Goal: Information Seeking & Learning: Learn about a topic

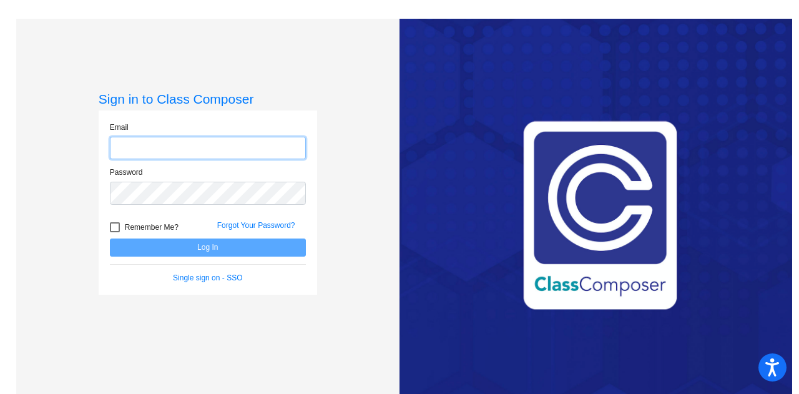
type input "[EMAIL_ADDRESS][PERSON_NAME][DOMAIN_NAME]"
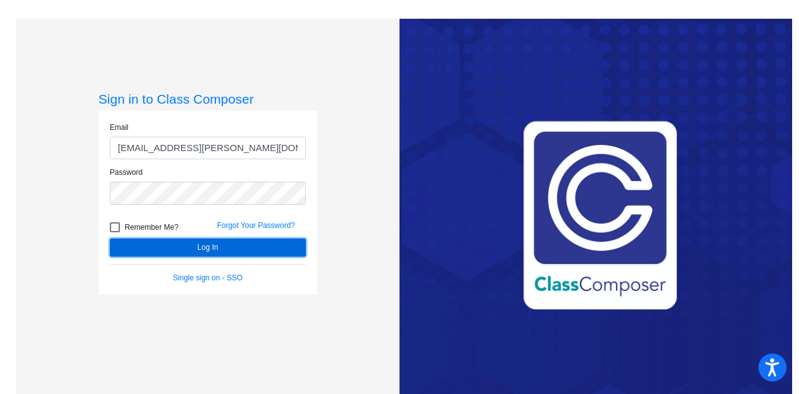
click at [188, 249] on button "Log In" at bounding box center [208, 248] width 196 height 18
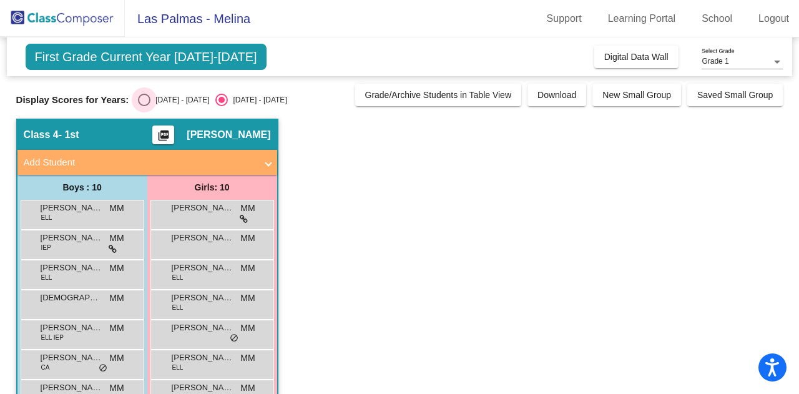
click at [146, 97] on div "Select an option" at bounding box center [144, 100] width 12 height 12
click at [144, 106] on input "2024 - 2025" at bounding box center [144, 106] width 1 height 1
radio input "true"
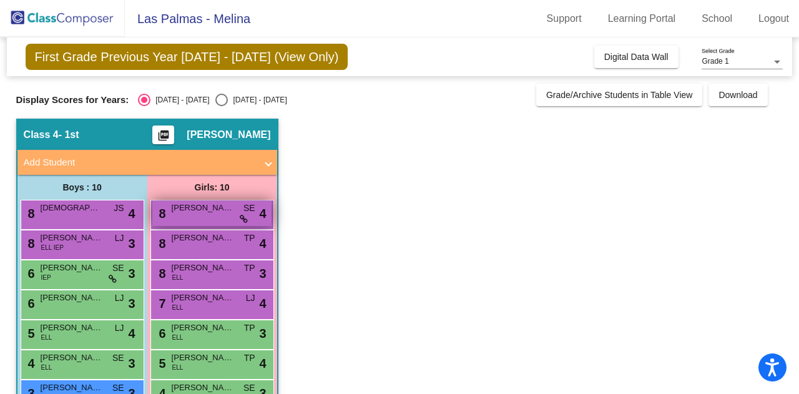
click at [172, 213] on span "Adeline Vang" at bounding box center [203, 208] width 62 height 12
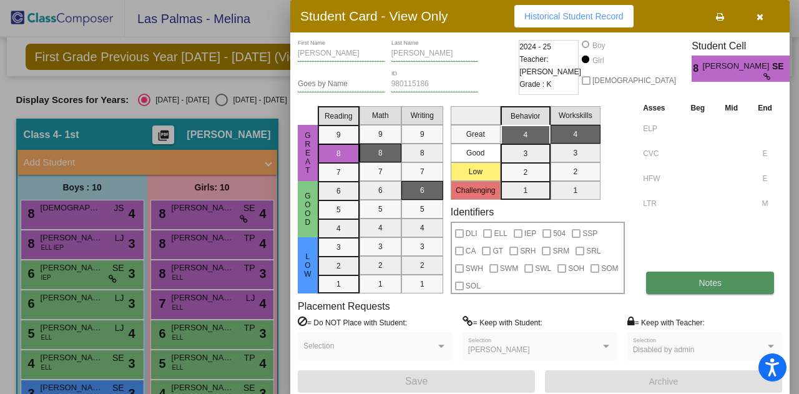
click at [684, 279] on button "Notes" at bounding box center [710, 283] width 128 height 22
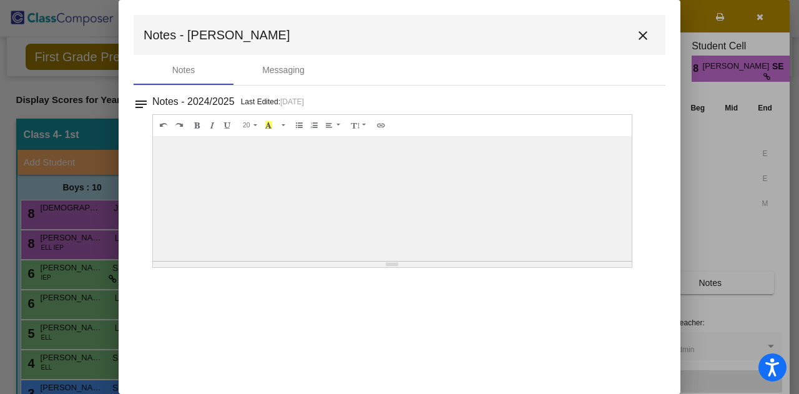
click at [646, 33] on mat-icon "close" at bounding box center [643, 35] width 15 height 15
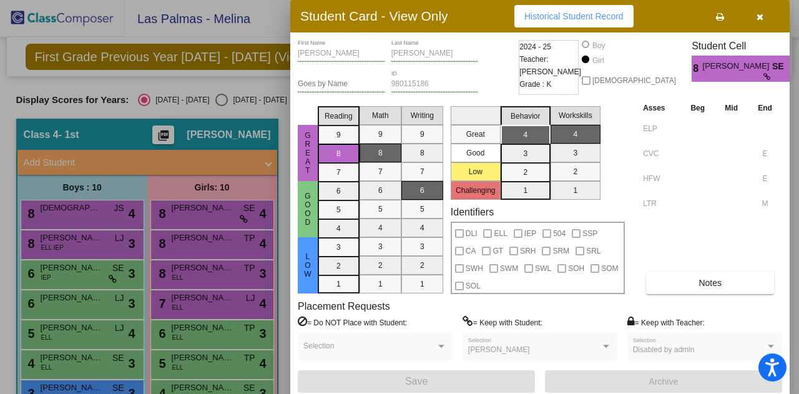
click at [756, 17] on button "button" at bounding box center [760, 16] width 40 height 22
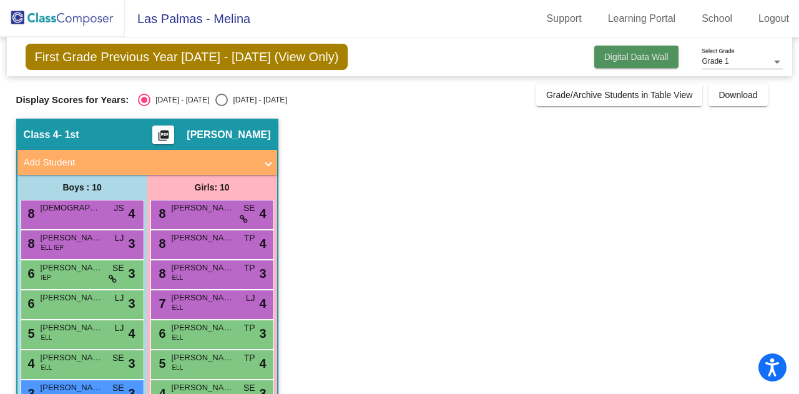
click at [638, 61] on button "Digital Data Wall" at bounding box center [636, 57] width 84 height 22
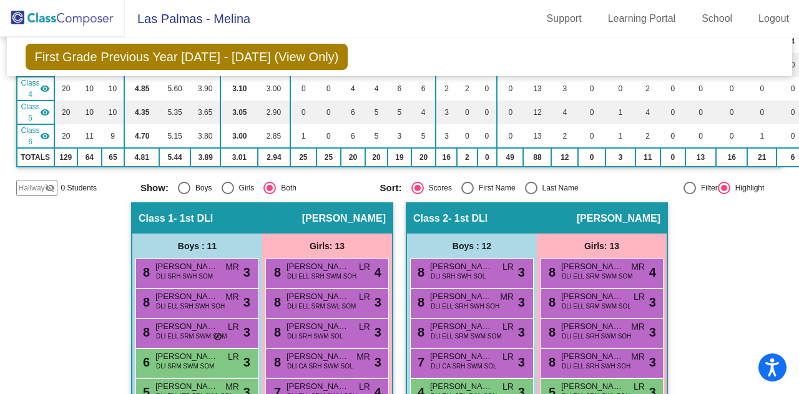
scroll to position [196, 0]
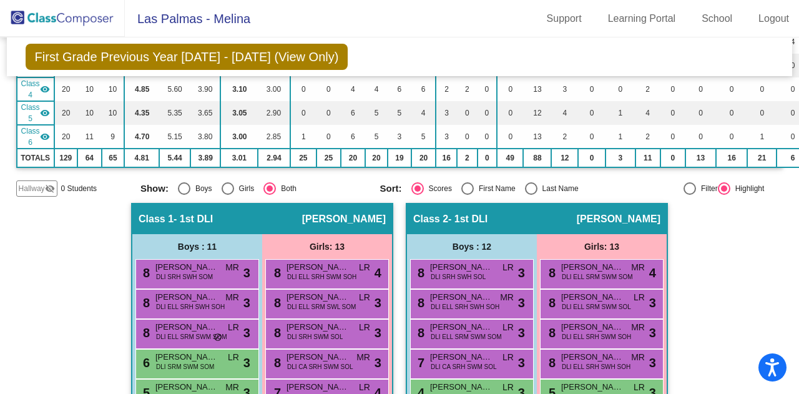
click at [60, 21] on img at bounding box center [62, 18] width 125 height 37
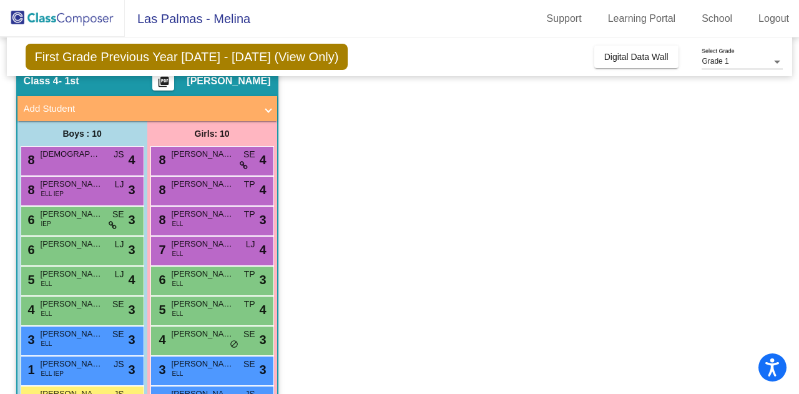
scroll to position [0, 0]
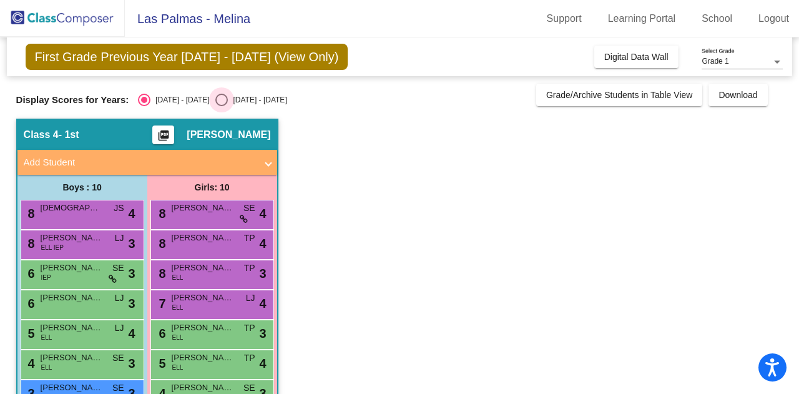
click at [228, 97] on div "2025 - 2026" at bounding box center [257, 99] width 59 height 11
click at [222, 106] on input "2025 - 2026" at bounding box center [221, 106] width 1 height 1
radio input "true"
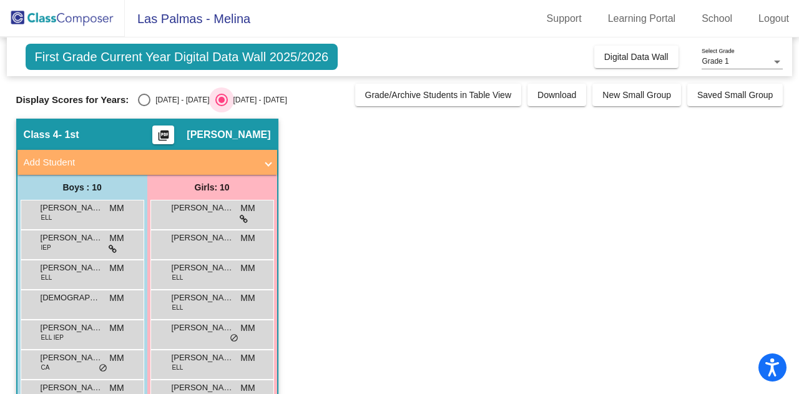
click at [228, 97] on div "2025 - 2026" at bounding box center [257, 99] width 59 height 11
click at [222, 106] on input "2025 - 2026" at bounding box center [221, 106] width 1 height 1
click at [228, 97] on div "2025 - 2026" at bounding box center [257, 99] width 59 height 11
click at [222, 106] on input "2025 - 2026" at bounding box center [221, 106] width 1 height 1
click at [228, 97] on div "2025 - 2026" at bounding box center [257, 99] width 59 height 11
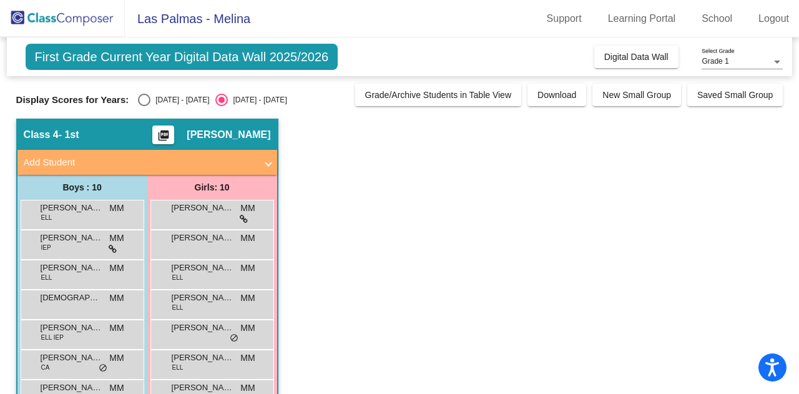
click at [222, 106] on input "2025 - 2026" at bounding box center [221, 106] width 1 height 1
click at [228, 97] on div "2025 - 2026" at bounding box center [257, 99] width 59 height 11
click at [222, 106] on input "2025 - 2026" at bounding box center [221, 106] width 1 height 1
click at [228, 97] on div "2025 - 2026" at bounding box center [257, 99] width 59 height 11
click at [222, 106] on input "2025 - 2026" at bounding box center [221, 106] width 1 height 1
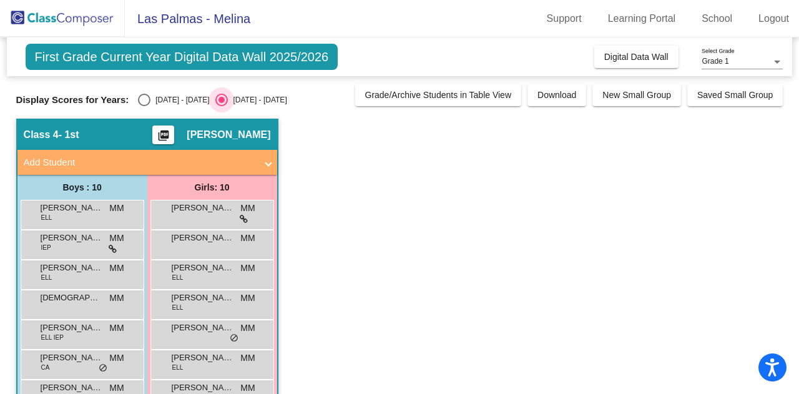
click at [228, 97] on div "2025 - 2026" at bounding box center [257, 99] width 59 height 11
click at [222, 106] on input "2025 - 2026" at bounding box center [221, 106] width 1 height 1
click at [228, 97] on div "2025 - 2026" at bounding box center [257, 99] width 59 height 11
click at [222, 106] on input "2025 - 2026" at bounding box center [221, 106] width 1 height 1
click at [228, 97] on div "2025 - 2026" at bounding box center [257, 99] width 59 height 11
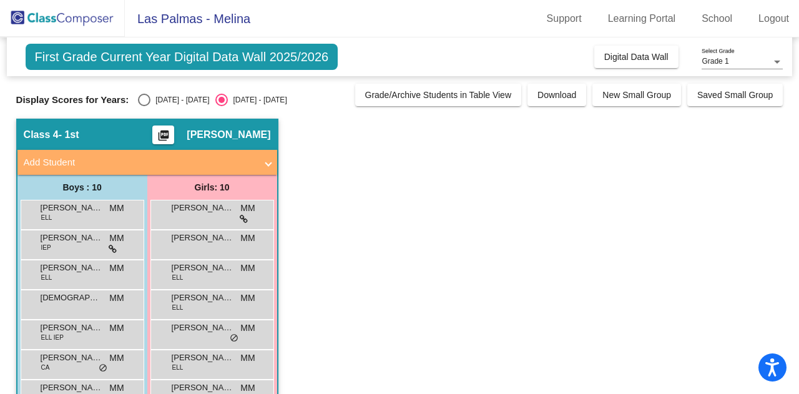
click at [222, 106] on input "2025 - 2026" at bounding box center [221, 106] width 1 height 1
click at [228, 97] on div "2025 - 2026" at bounding box center [257, 99] width 59 height 11
click at [222, 106] on input "2025 - 2026" at bounding box center [221, 106] width 1 height 1
click at [228, 97] on div "2025 - 2026" at bounding box center [257, 99] width 59 height 11
click at [222, 106] on input "2025 - 2026" at bounding box center [221, 106] width 1 height 1
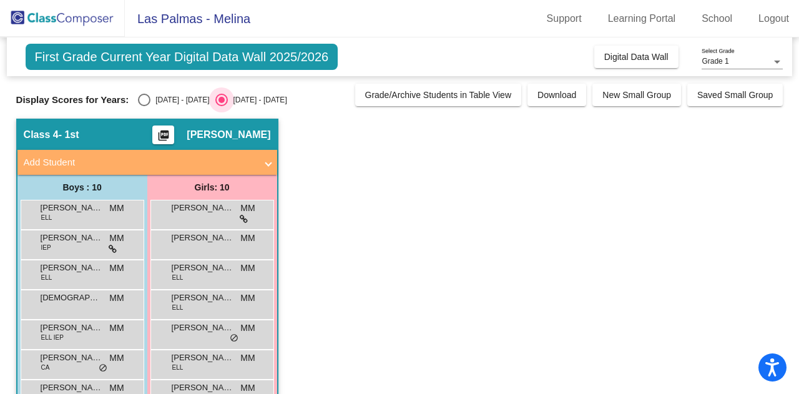
click at [228, 97] on div "2025 - 2026" at bounding box center [257, 99] width 59 height 11
click at [222, 106] on input "2025 - 2026" at bounding box center [221, 106] width 1 height 1
click at [149, 117] on div "First Grade Current Year Digital Data Wall 2025/2026 Add, Move, or Retain Stude…" at bounding box center [399, 278] width 767 height 482
click at [139, 113] on div "First Grade Current Year Digital Data Wall 2025/2026 Add, Move, or Retain Stude…" at bounding box center [399, 278] width 767 height 482
click at [144, 100] on div "Select an option" at bounding box center [144, 100] width 0 height 0
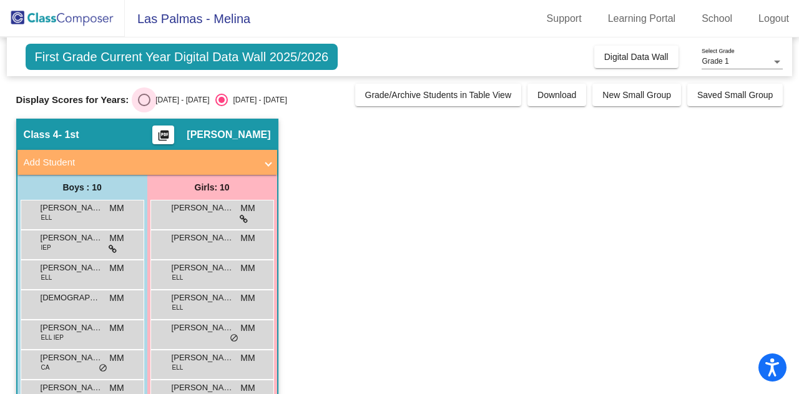
click at [144, 106] on input "2024 - 2025" at bounding box center [144, 106] width 1 height 1
radio input "true"
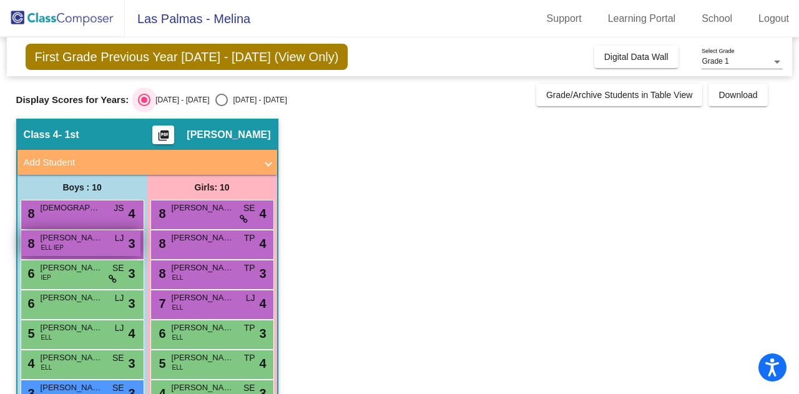
scroll to position [125, 0]
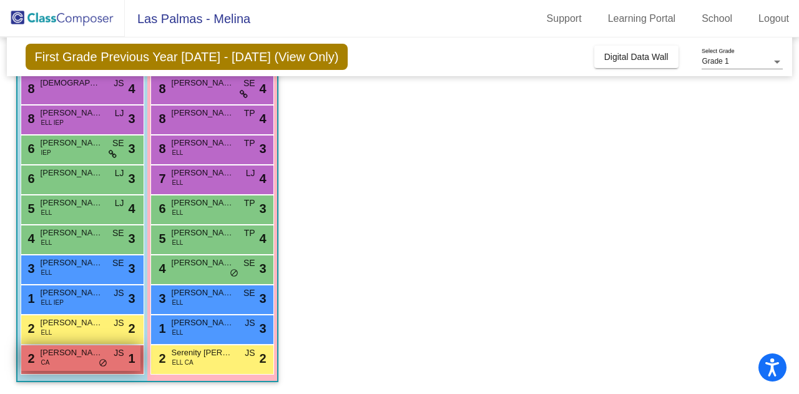
click at [75, 348] on span "Jovanni Cuellar" at bounding box center [72, 353] width 62 height 12
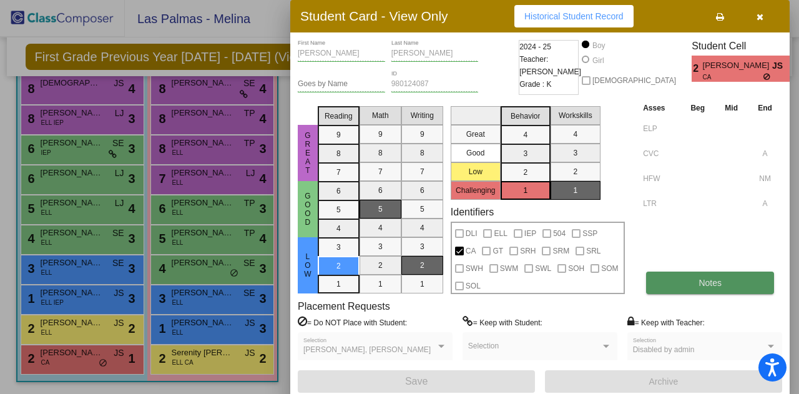
click at [676, 275] on button "Notes" at bounding box center [710, 283] width 128 height 22
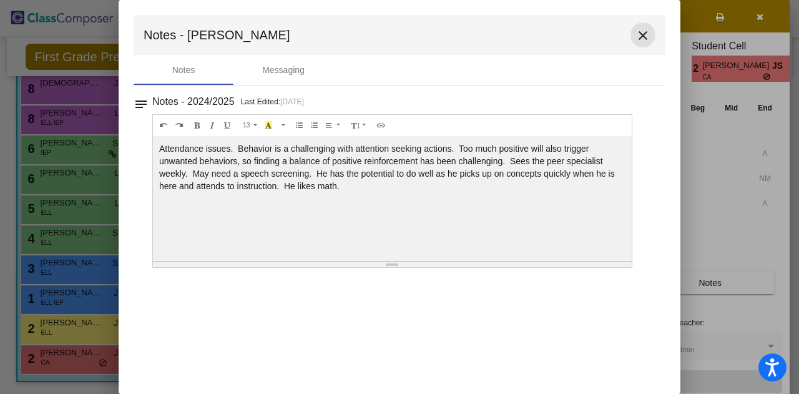
click at [649, 34] on mat-icon "close" at bounding box center [643, 35] width 15 height 15
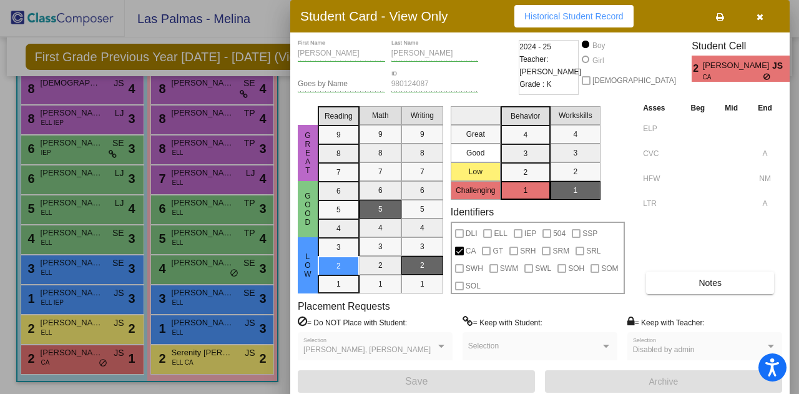
click at [151, 140] on div at bounding box center [399, 197] width 799 height 394
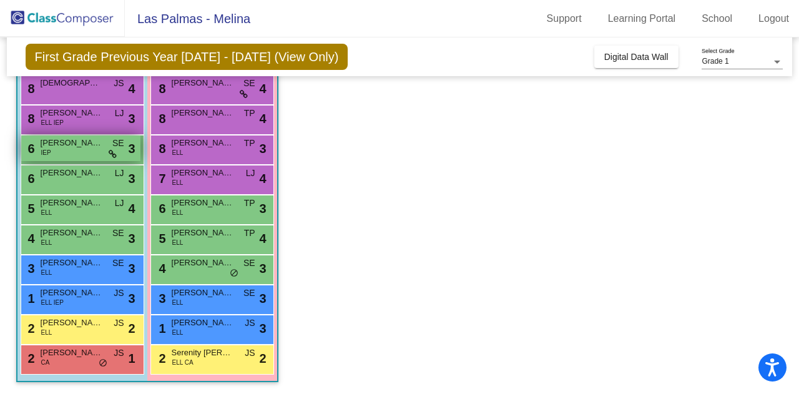
scroll to position [0, 0]
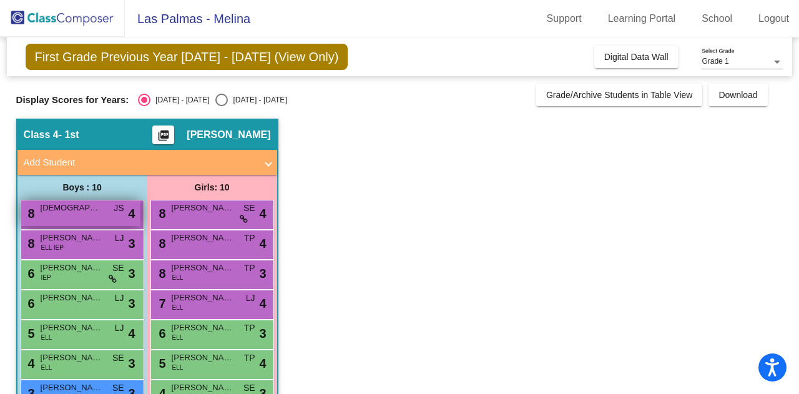
click at [62, 210] on span "Ezekiel De Dios Reyes" at bounding box center [72, 208] width 62 height 12
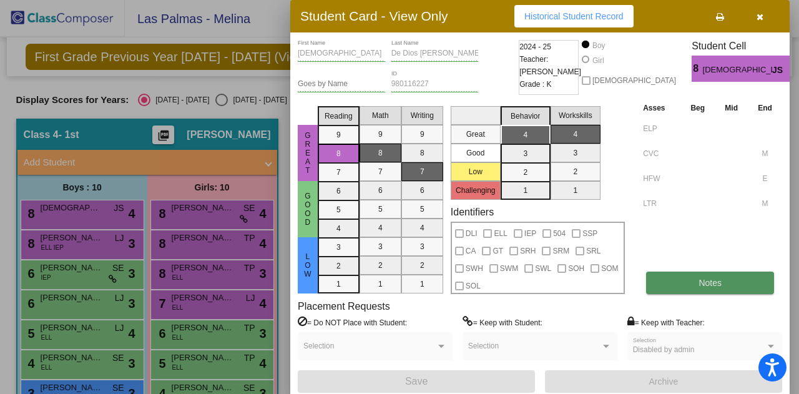
click at [658, 287] on button "Notes" at bounding box center [710, 283] width 128 height 22
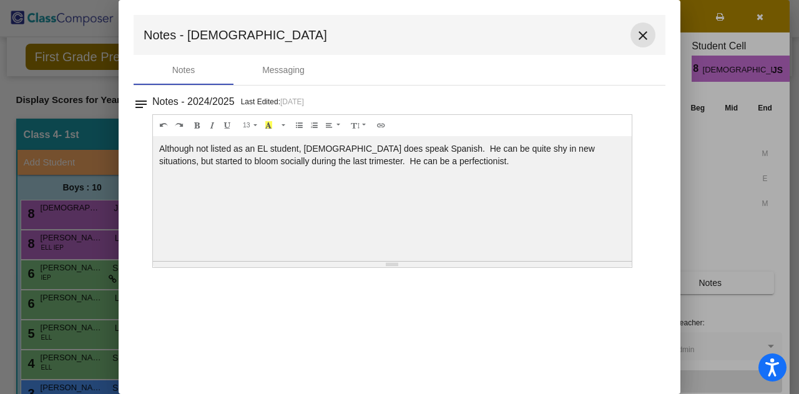
click at [649, 39] on mat-icon "close" at bounding box center [643, 35] width 15 height 15
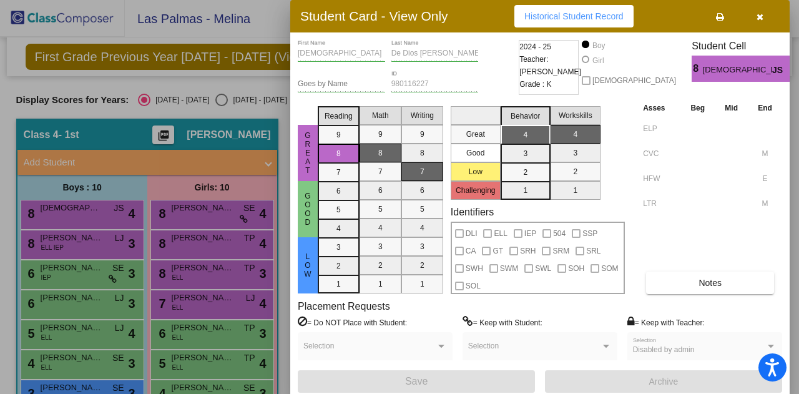
click at [110, 273] on div at bounding box center [399, 197] width 799 height 394
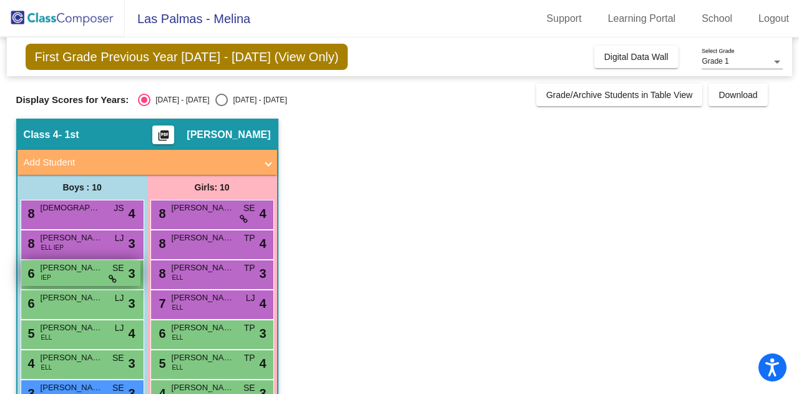
click at [110, 274] on span at bounding box center [113, 279] width 8 height 10
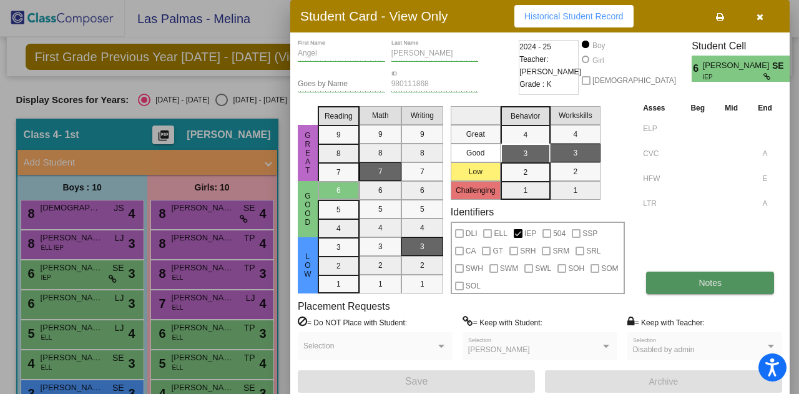
click at [664, 286] on button "Notes" at bounding box center [710, 283] width 128 height 22
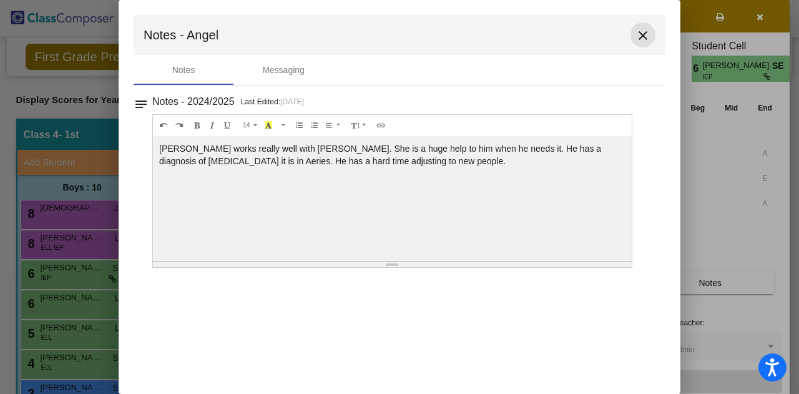
click at [636, 42] on mat-icon "close" at bounding box center [643, 35] width 15 height 15
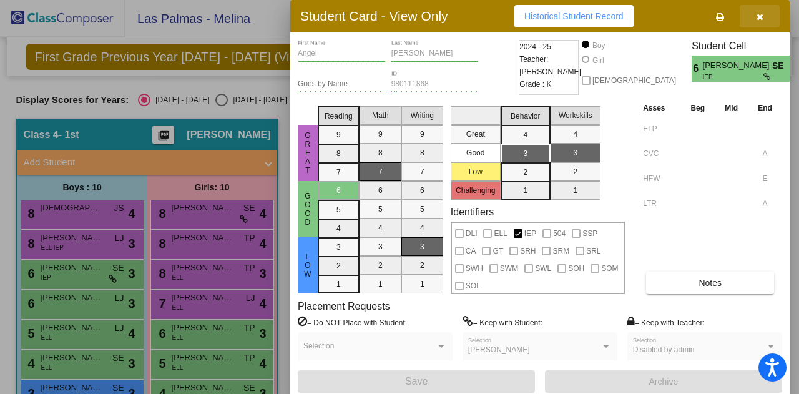
click at [755, 22] on button "button" at bounding box center [760, 16] width 40 height 22
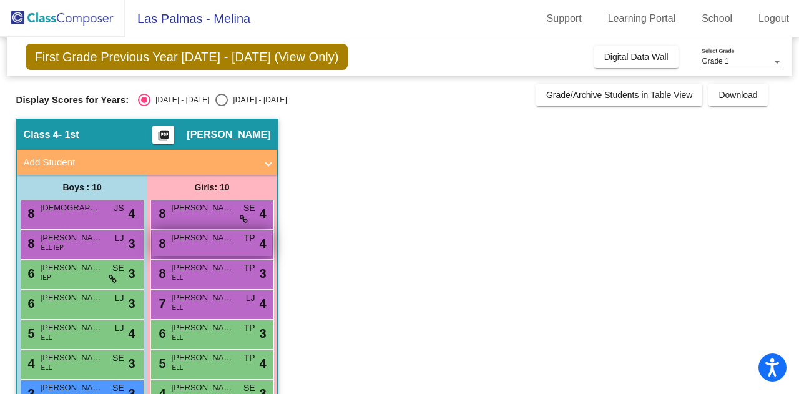
click at [230, 248] on div "8 Avah Arias TP lock do_not_disturb_alt 4" at bounding box center [211, 243] width 119 height 26
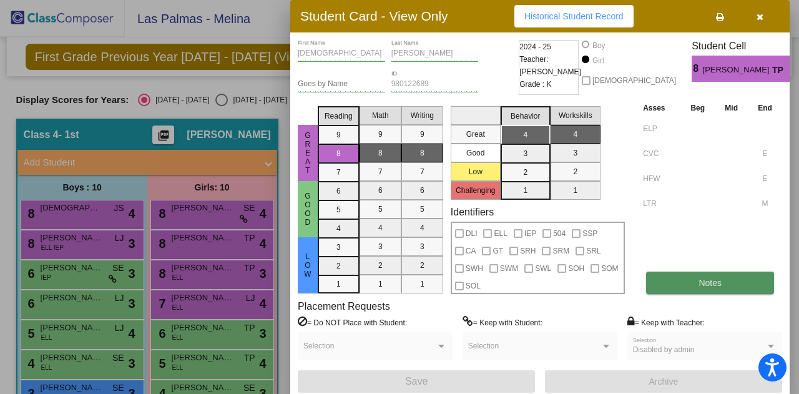
click at [712, 282] on span "Notes" at bounding box center [710, 283] width 23 height 10
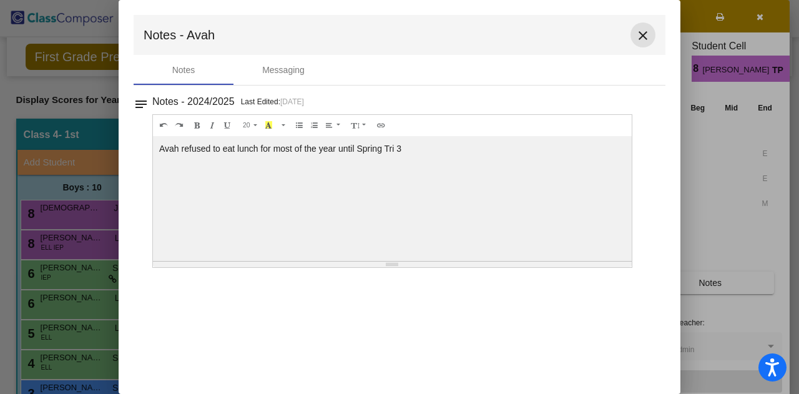
click at [646, 46] on button "close" at bounding box center [643, 34] width 25 height 25
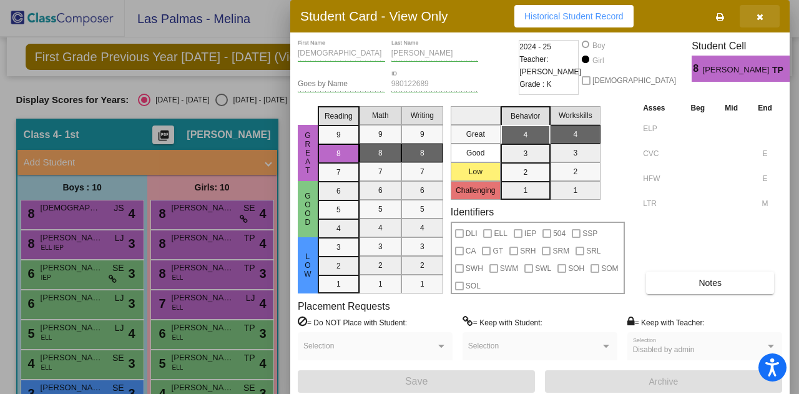
click at [757, 17] on icon "button" at bounding box center [760, 16] width 7 height 9
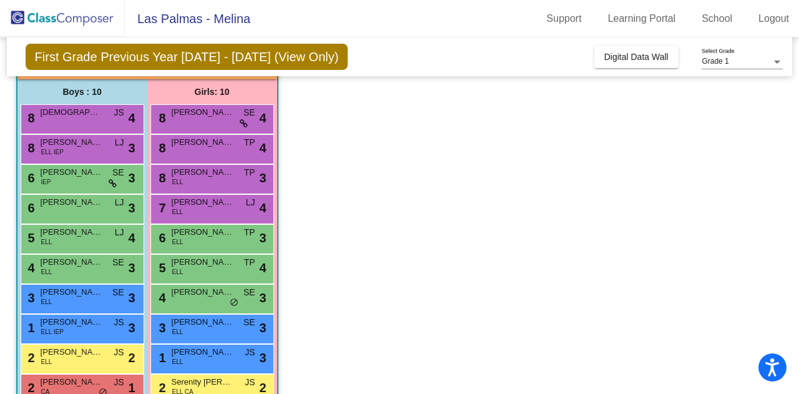
scroll to position [125, 0]
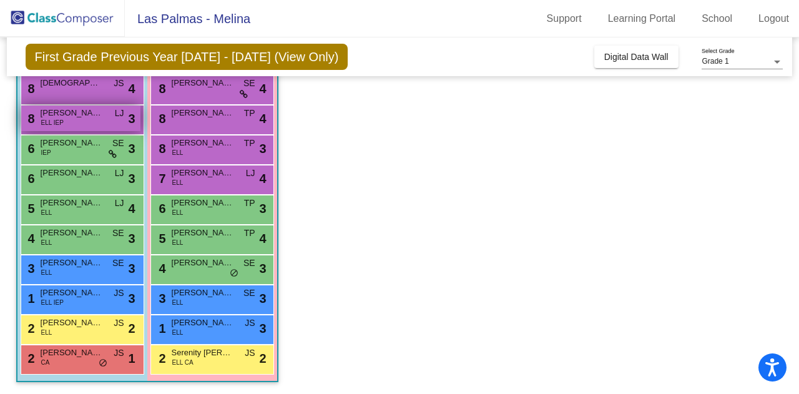
click at [77, 130] on div "8 Marco Avalos ELL IEP LJ lock do_not_disturb_alt 3" at bounding box center [80, 119] width 119 height 26
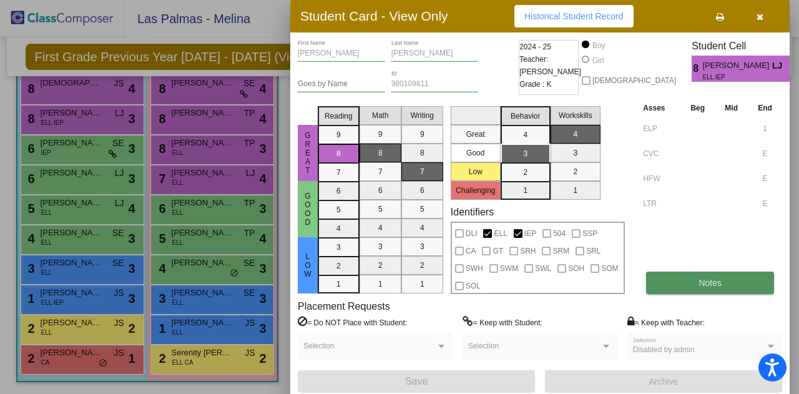
click at [697, 289] on button "Notes" at bounding box center [710, 283] width 128 height 22
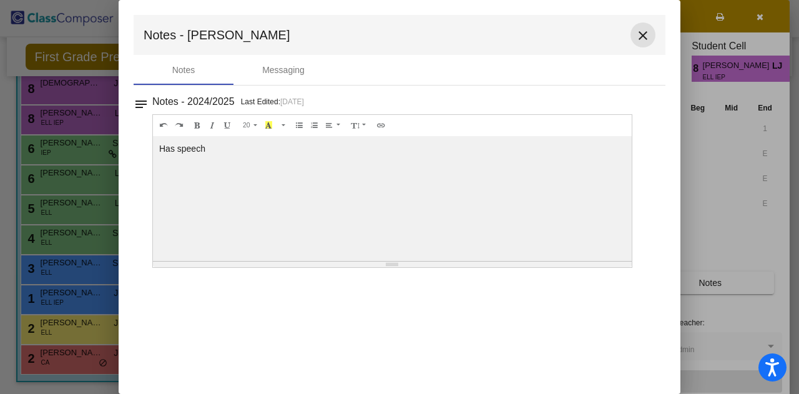
click at [633, 31] on button "close" at bounding box center [643, 34] width 25 height 25
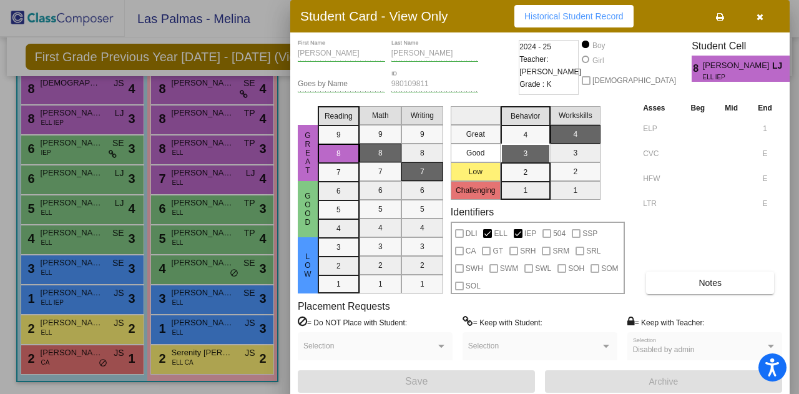
click at [253, 240] on div at bounding box center [399, 197] width 799 height 394
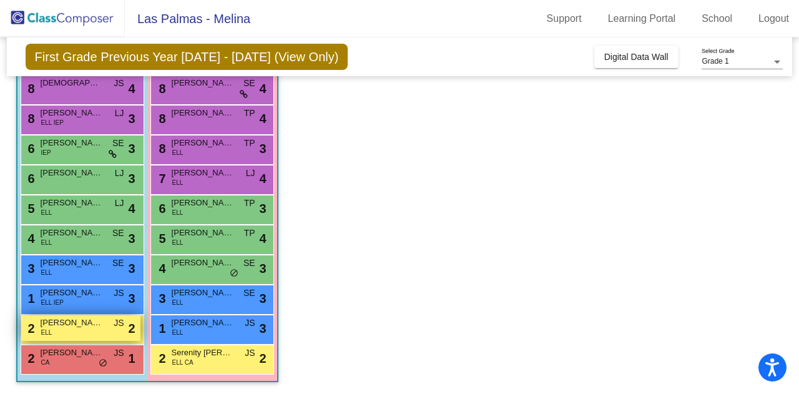
click at [62, 335] on div "2 Mateo Barajas Martinez ELL JS lock do_not_disturb_alt 2" at bounding box center [80, 328] width 119 height 26
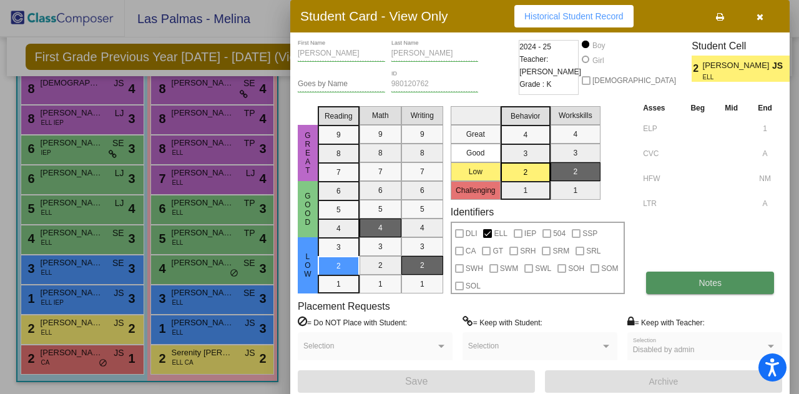
click at [719, 282] on span "Notes" at bounding box center [710, 283] width 23 height 10
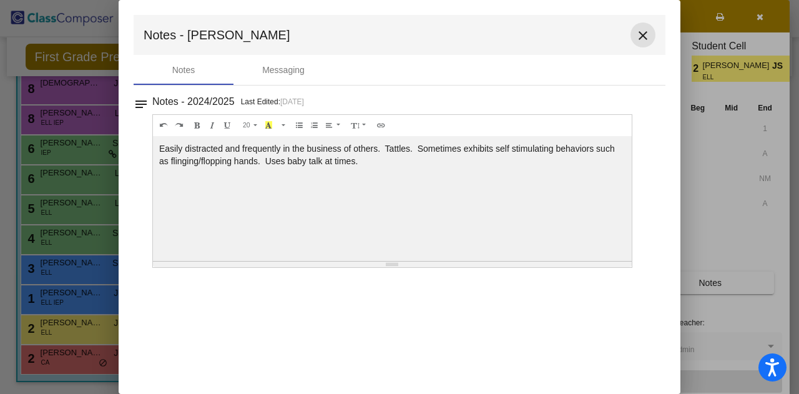
click at [646, 28] on mat-icon "close" at bounding box center [643, 35] width 15 height 15
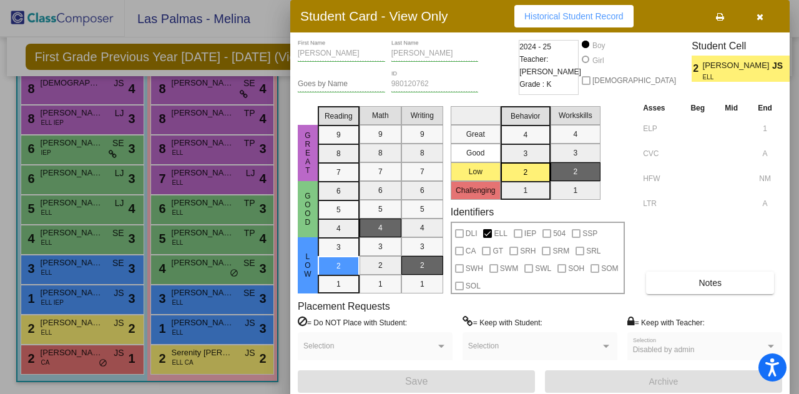
click at [186, 258] on div at bounding box center [399, 197] width 799 height 394
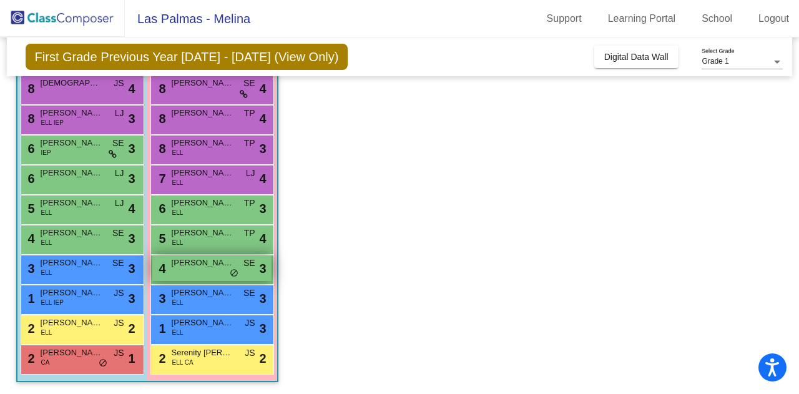
click at [186, 258] on span "Jordyn Brewer" at bounding box center [203, 263] width 62 height 12
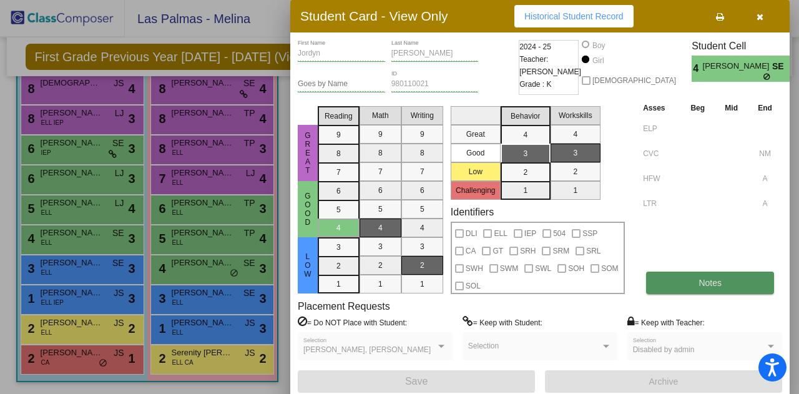
click at [678, 284] on button "Notes" at bounding box center [710, 283] width 128 height 22
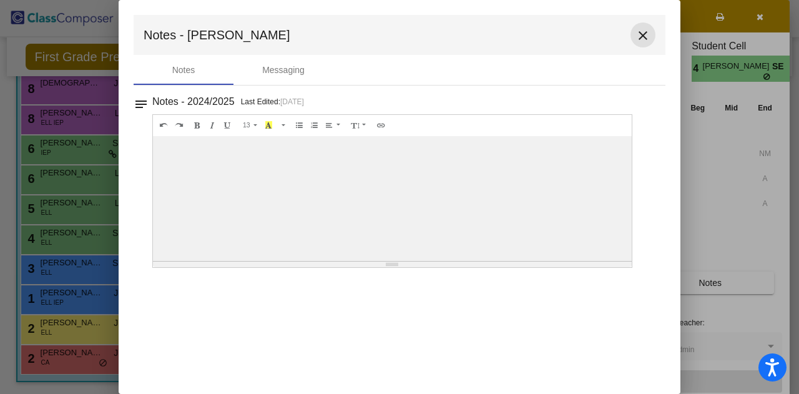
click at [644, 33] on mat-icon "close" at bounding box center [643, 35] width 15 height 15
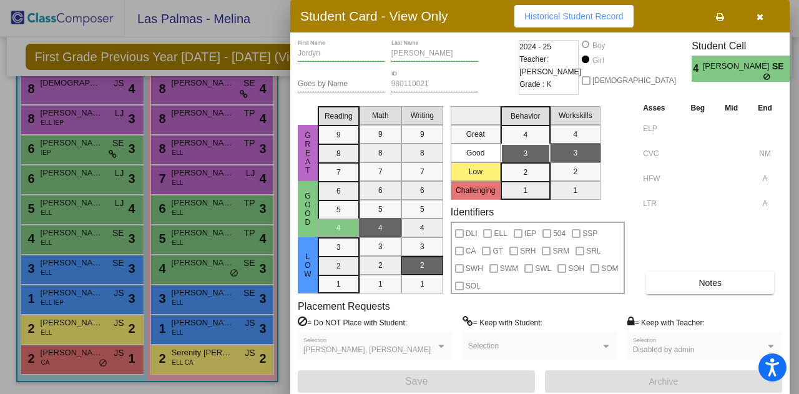
click at [171, 255] on div at bounding box center [399, 197] width 799 height 394
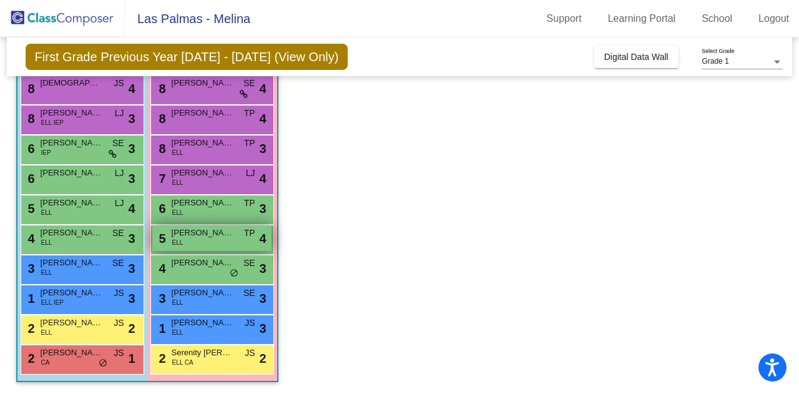
click at [187, 237] on span "Karol Cabrera Cupa" at bounding box center [203, 233] width 62 height 12
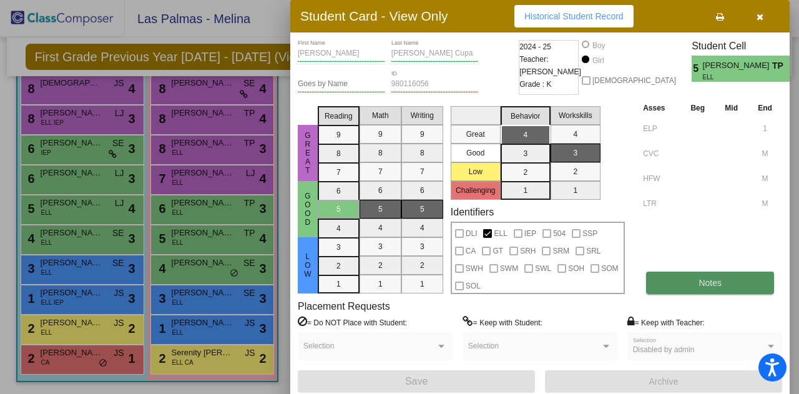
click at [693, 282] on button "Notes" at bounding box center [710, 283] width 128 height 22
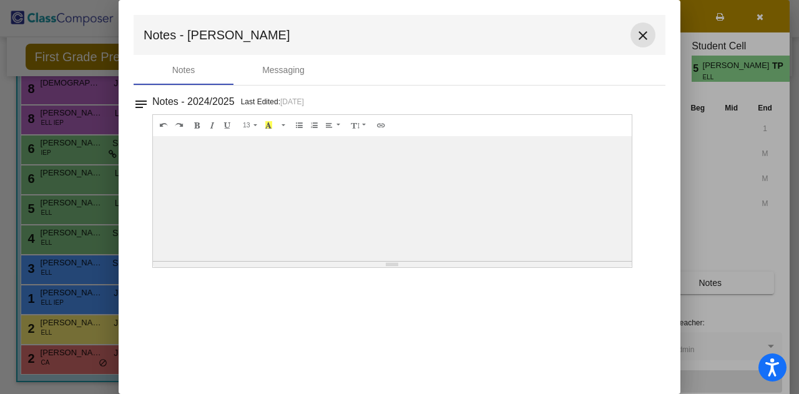
click at [642, 43] on mat-icon "close" at bounding box center [643, 35] width 15 height 15
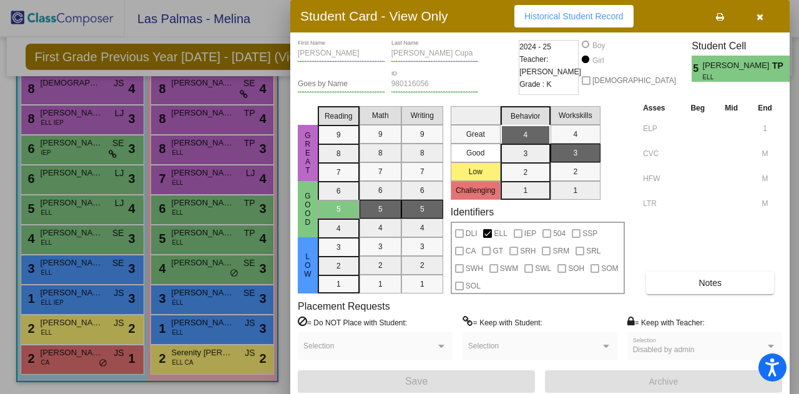
click at [76, 187] on div at bounding box center [399, 197] width 799 height 394
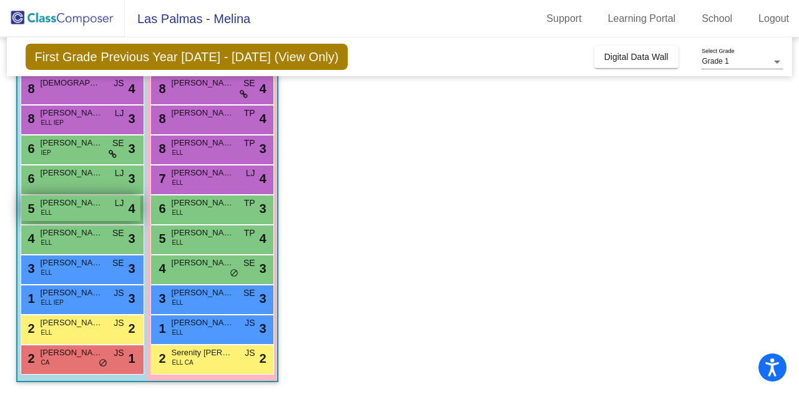
click at [77, 202] on span "Sebastian Cortes Hernandez" at bounding box center [72, 203] width 62 height 12
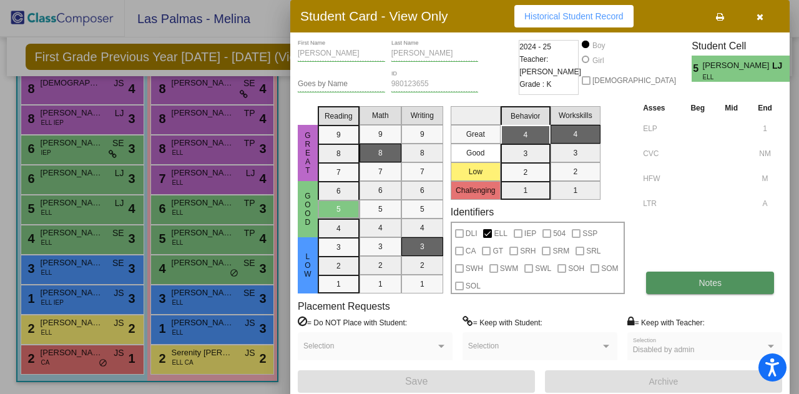
click at [696, 278] on button "Notes" at bounding box center [710, 283] width 128 height 22
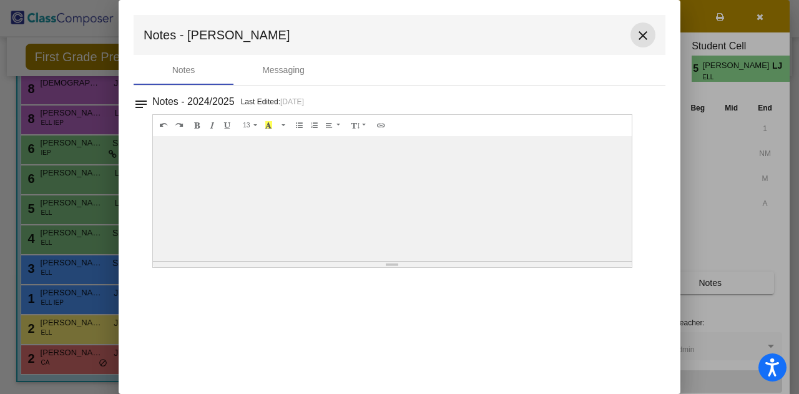
click at [647, 36] on mat-icon "close" at bounding box center [643, 35] width 15 height 15
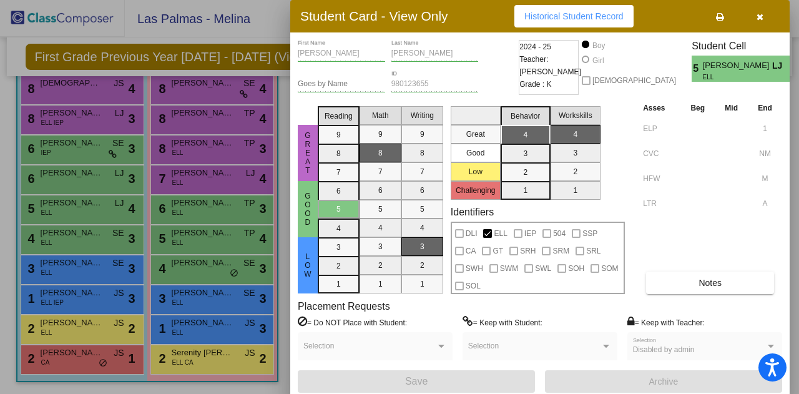
click at [68, 212] on div at bounding box center [399, 197] width 799 height 394
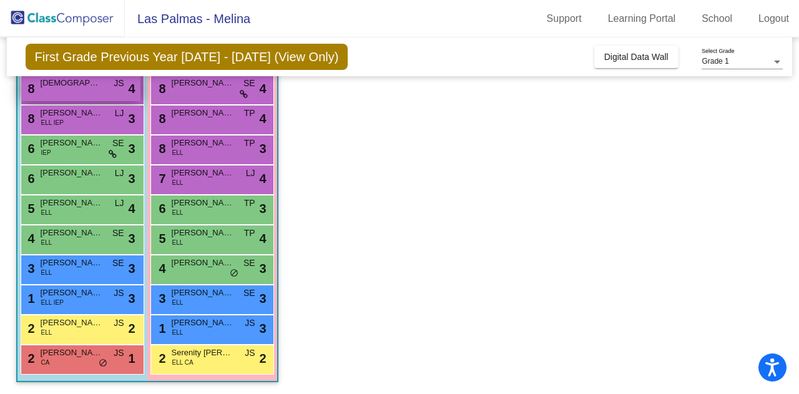
click at [72, 84] on span "Ezekiel De Dios Reyes" at bounding box center [72, 83] width 62 height 12
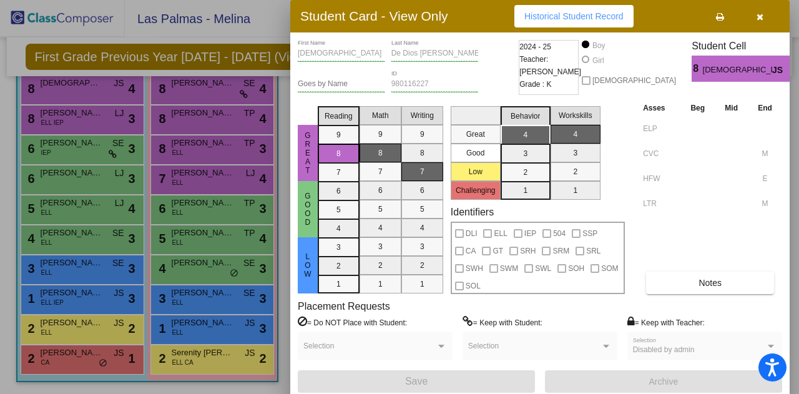
click at [734, 295] on div "Ezekiel First Name De Dios Reyes Last Name Goes by Name 980116227 ID 2024 - 25 …" at bounding box center [540, 216] width 485 height 353
click at [731, 287] on button "Notes" at bounding box center [710, 283] width 128 height 22
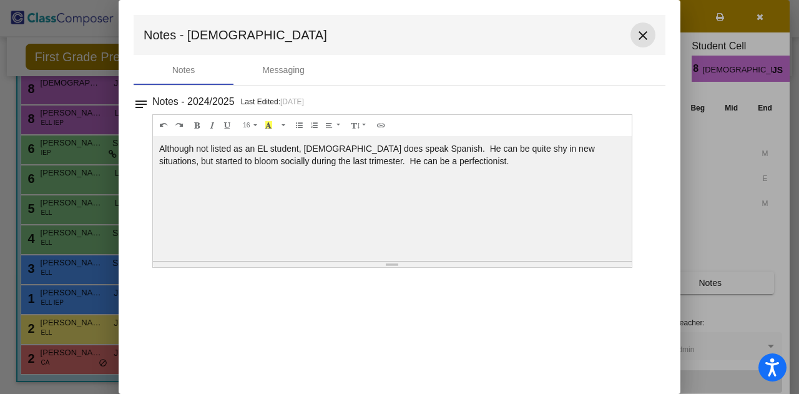
click at [631, 34] on button "close" at bounding box center [643, 34] width 25 height 25
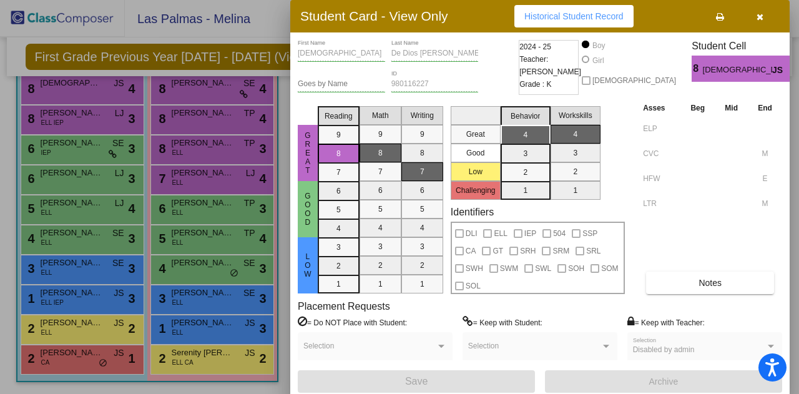
click at [230, 146] on div at bounding box center [399, 197] width 799 height 394
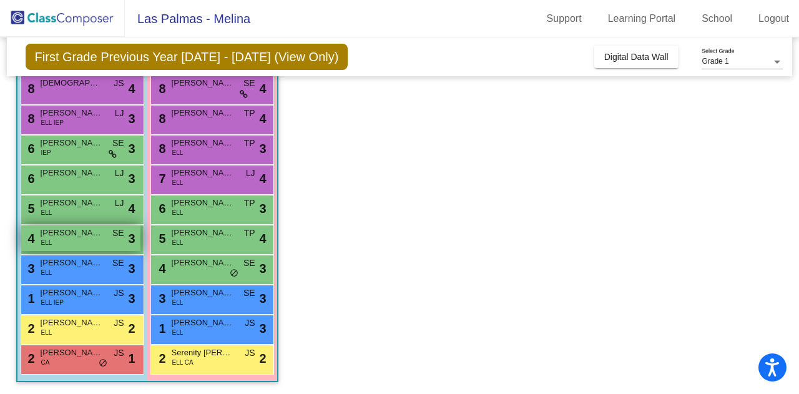
click at [87, 239] on div "4 Alan Gallardo Delacruz ELL SE lock do_not_disturb_alt 3" at bounding box center [80, 238] width 119 height 26
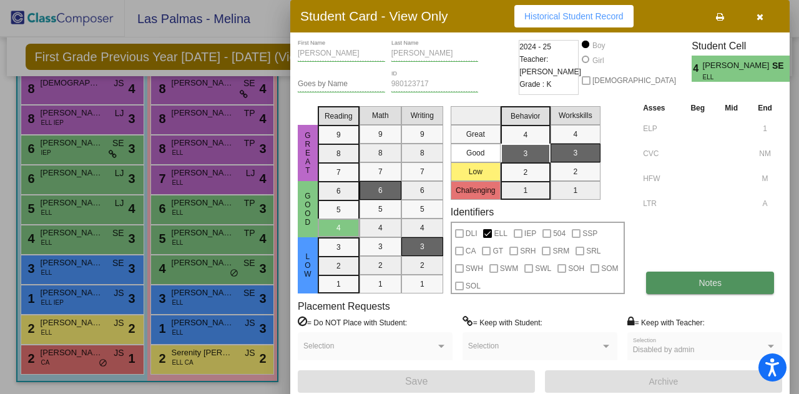
click at [706, 288] on button "Notes" at bounding box center [710, 283] width 128 height 22
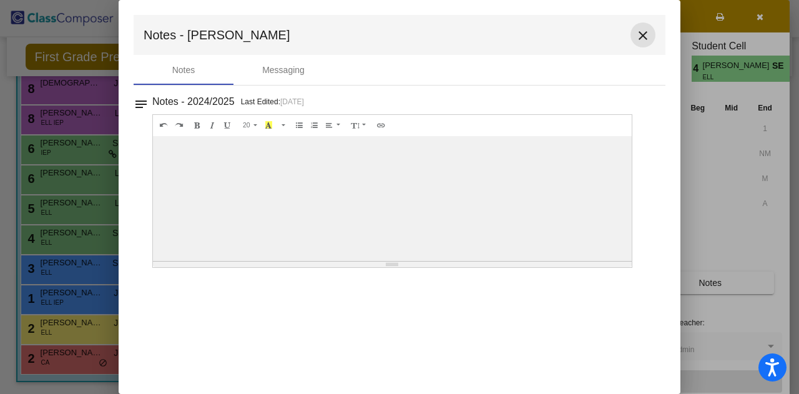
click at [636, 33] on mat-icon "close" at bounding box center [643, 35] width 15 height 15
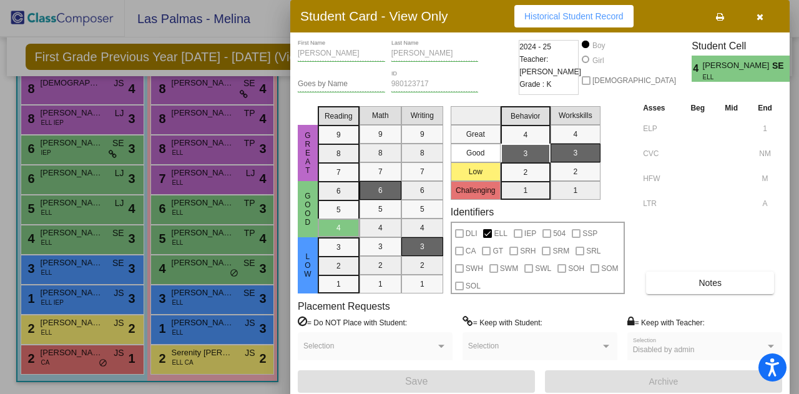
click at [179, 259] on div at bounding box center [399, 197] width 799 height 394
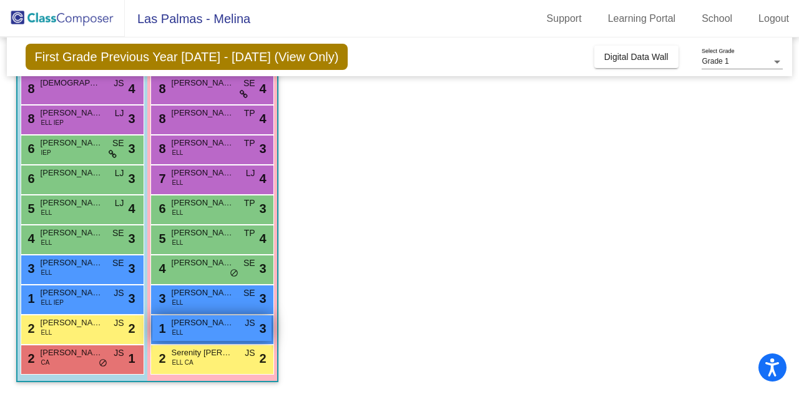
click at [185, 320] on span "Gianna Garcia Suastegui" at bounding box center [203, 323] width 62 height 12
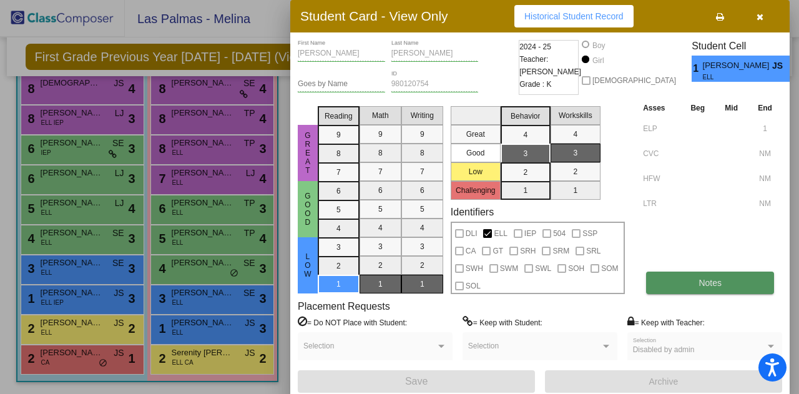
click at [714, 283] on span "Notes" at bounding box center [710, 283] width 23 height 10
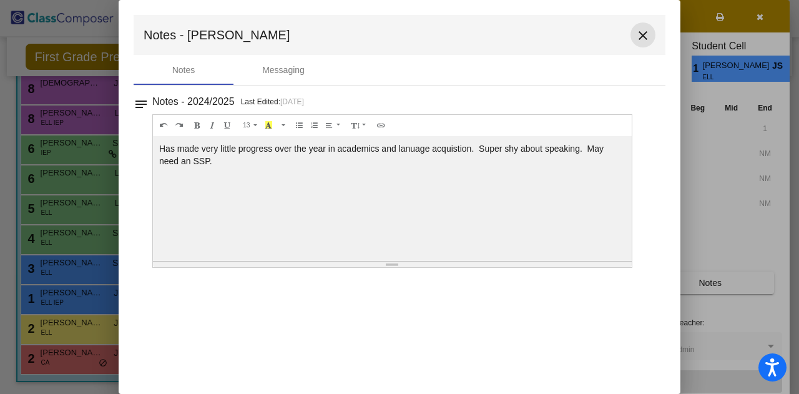
click at [644, 33] on mat-icon "close" at bounding box center [643, 35] width 15 height 15
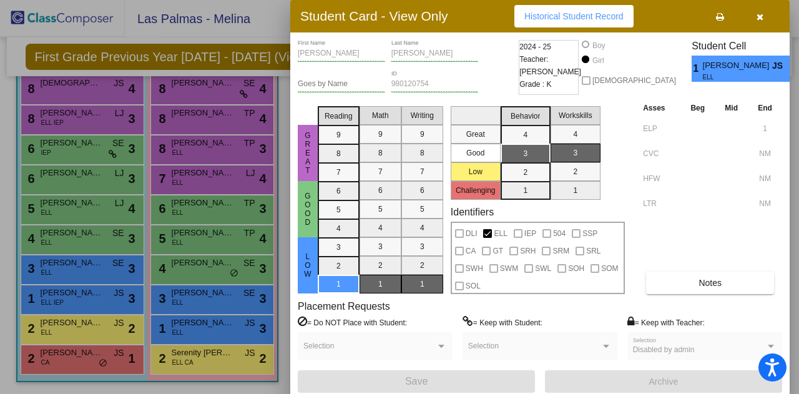
click at [239, 204] on div at bounding box center [399, 197] width 799 height 394
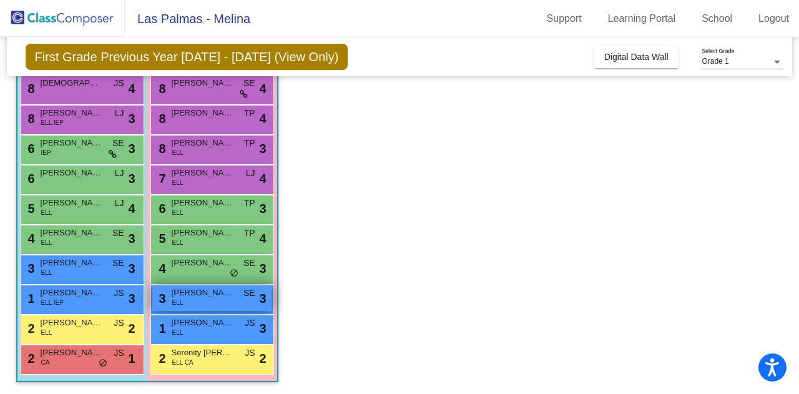
click at [210, 294] on span "Diana Hernandez Dela Cruz" at bounding box center [203, 293] width 62 height 12
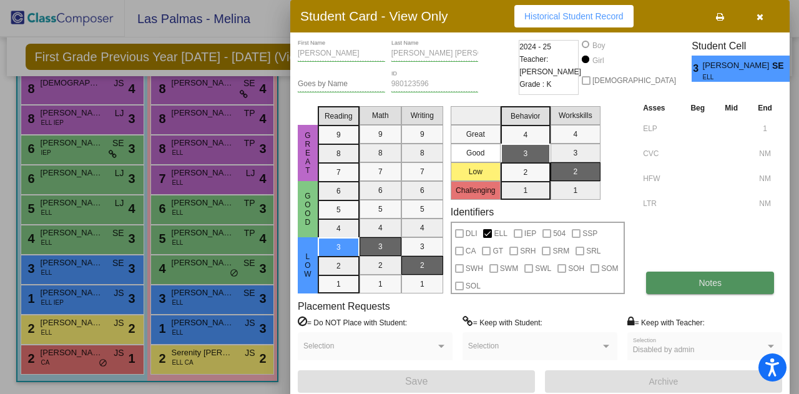
click at [711, 289] on button "Notes" at bounding box center [710, 283] width 128 height 22
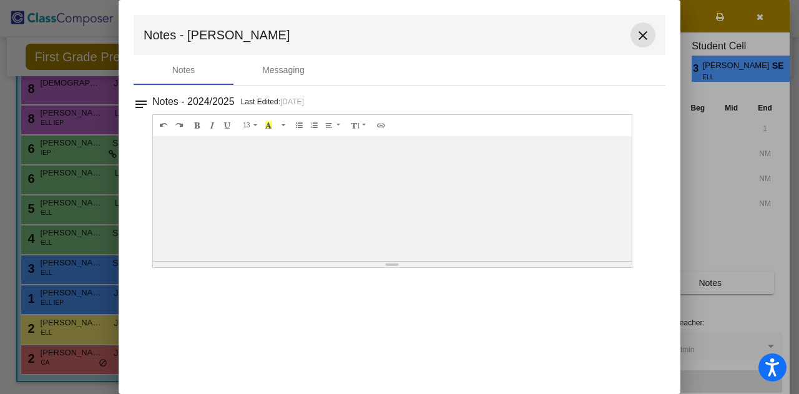
click at [639, 39] on mat-icon "close" at bounding box center [643, 35] width 15 height 15
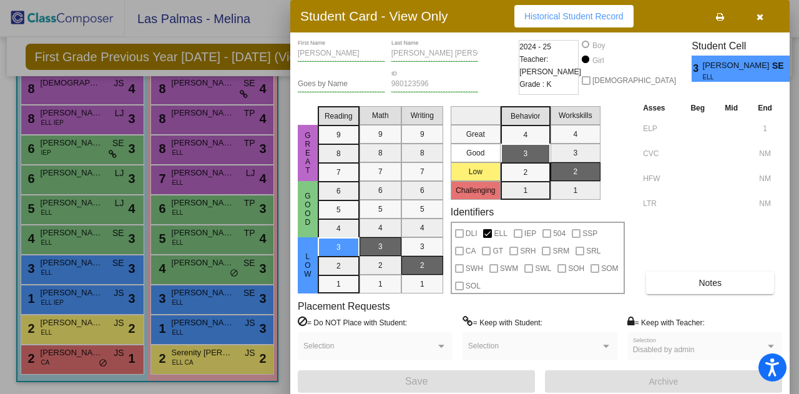
click at [104, 267] on div at bounding box center [399, 197] width 799 height 394
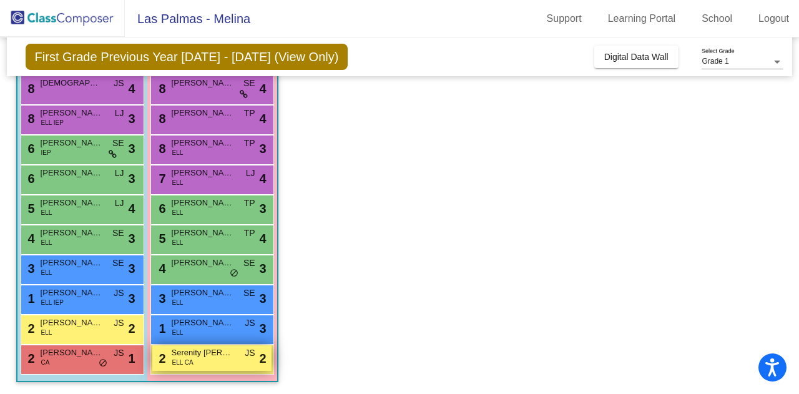
click at [210, 358] on span "Serenity Keomanivong" at bounding box center [203, 353] width 62 height 12
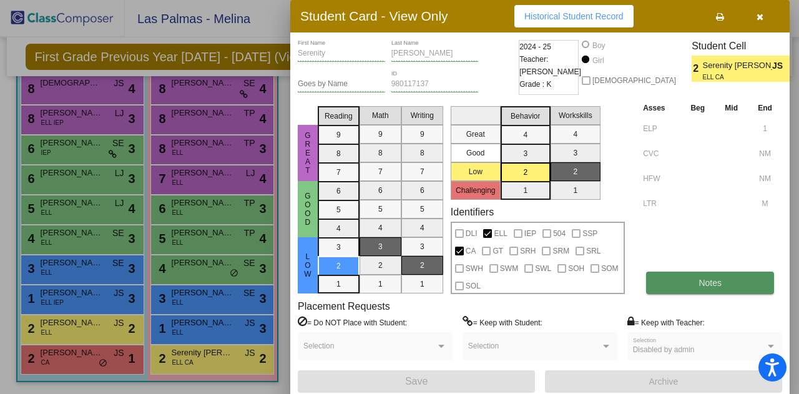
click at [711, 290] on button "Notes" at bounding box center [710, 283] width 128 height 22
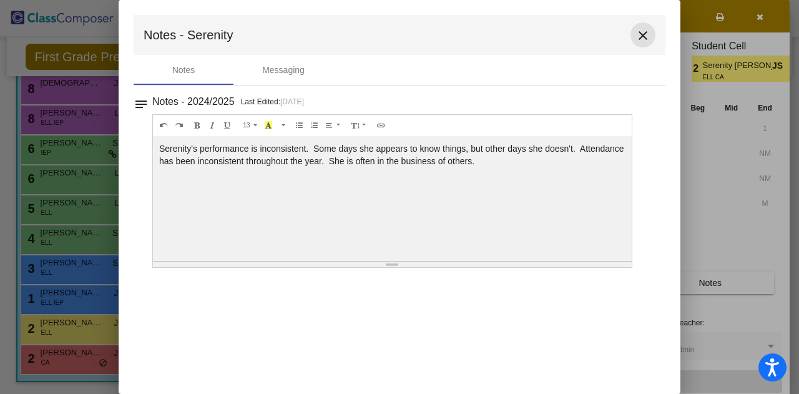
click at [638, 29] on mat-icon "close" at bounding box center [643, 35] width 15 height 15
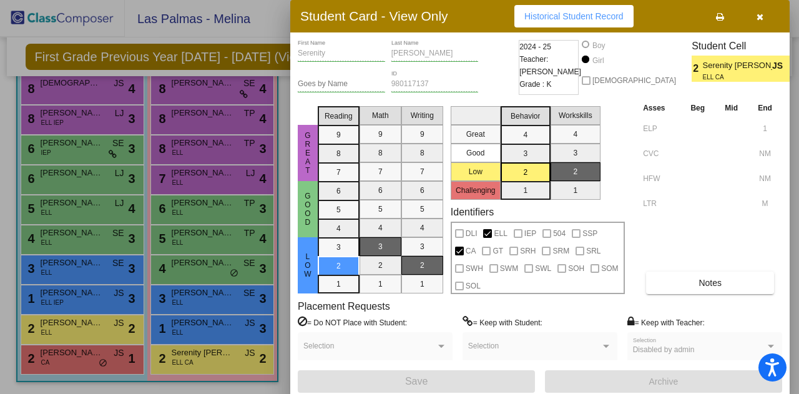
click at [153, 267] on div at bounding box center [399, 197] width 799 height 394
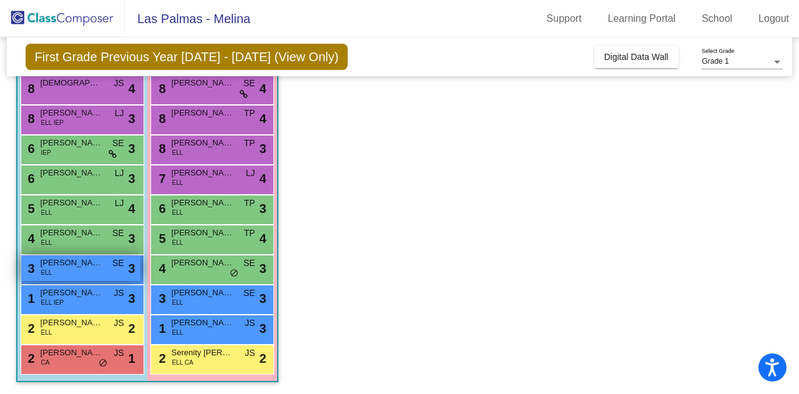
click at [97, 272] on div "3 Daniel Martin Garcia ELL SE lock do_not_disturb_alt 3" at bounding box center [80, 268] width 119 height 26
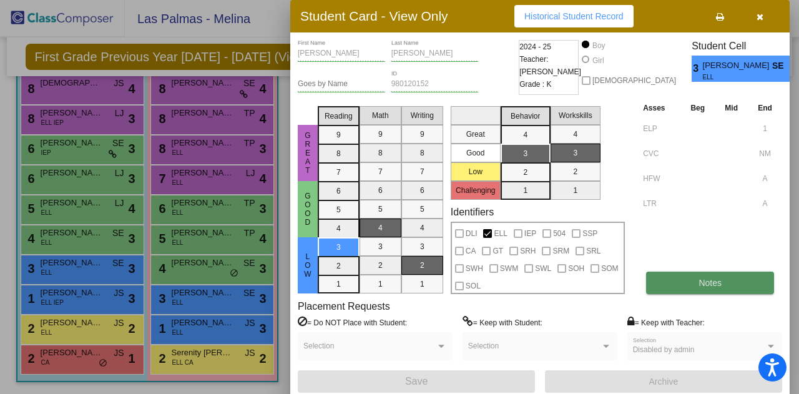
click at [728, 280] on button "Notes" at bounding box center [710, 283] width 128 height 22
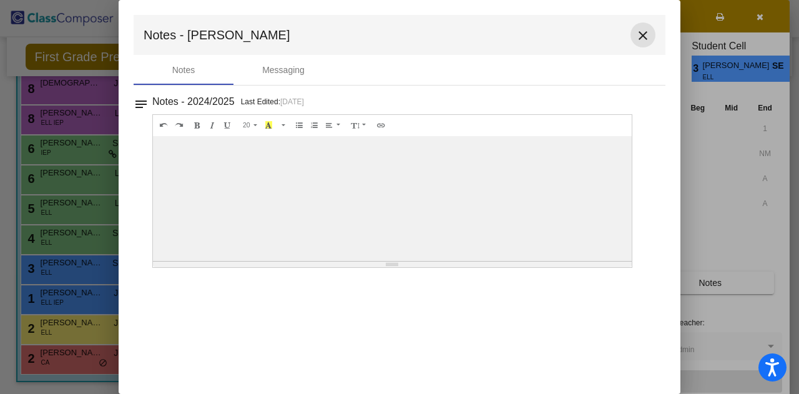
click at [633, 32] on button "close" at bounding box center [643, 34] width 25 height 25
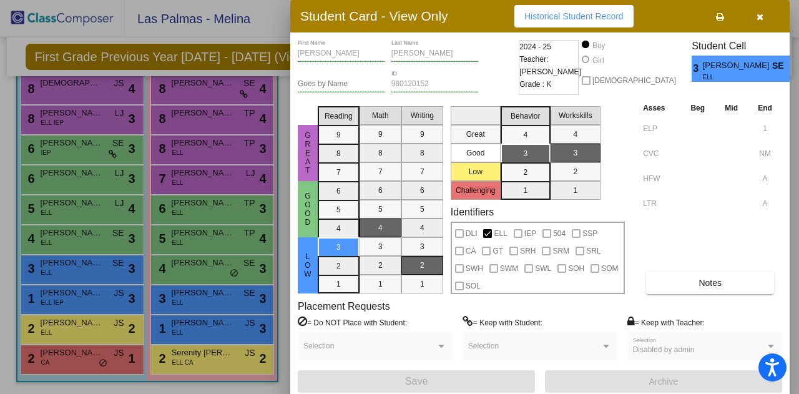
click at [219, 152] on div at bounding box center [399, 197] width 799 height 394
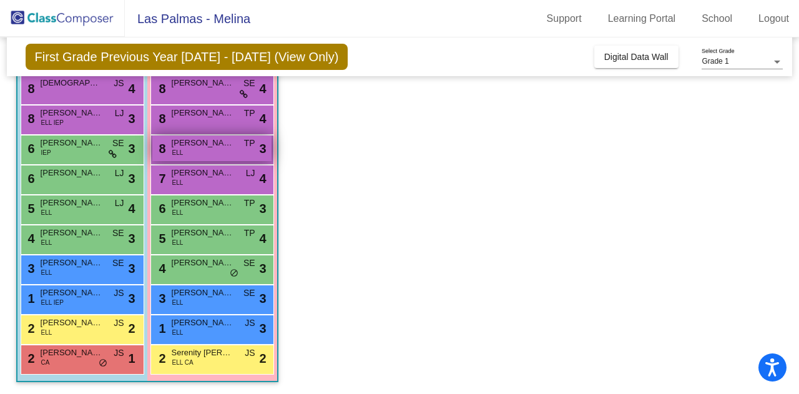
click at [219, 152] on div "8 Klarissa Recinos Valenzuela ELL TP lock do_not_disturb_alt 3" at bounding box center [211, 149] width 119 height 26
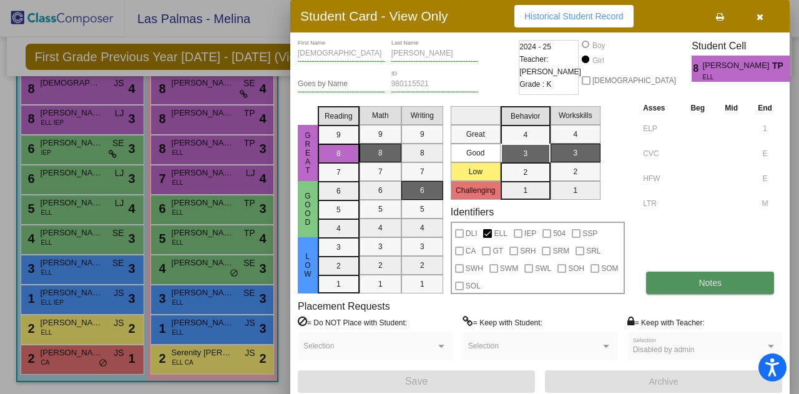
click at [749, 292] on button "Notes" at bounding box center [710, 283] width 128 height 22
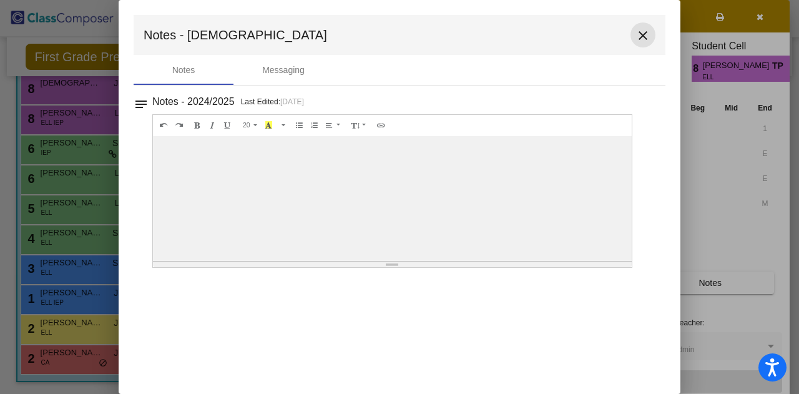
click at [650, 41] on mat-icon "close" at bounding box center [643, 35] width 15 height 15
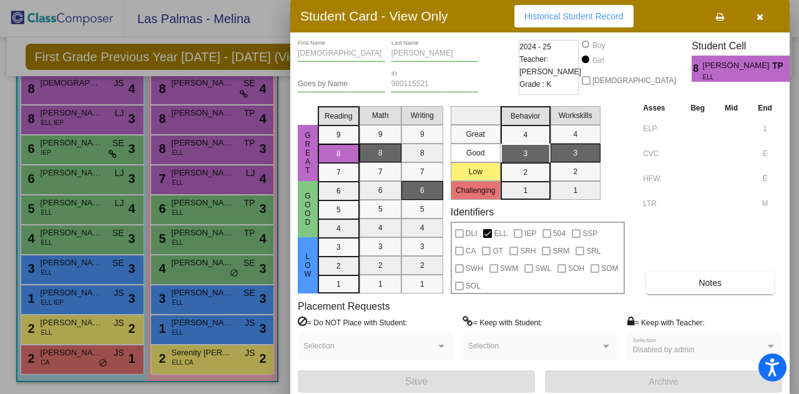
click at [74, 281] on div at bounding box center [399, 197] width 799 height 394
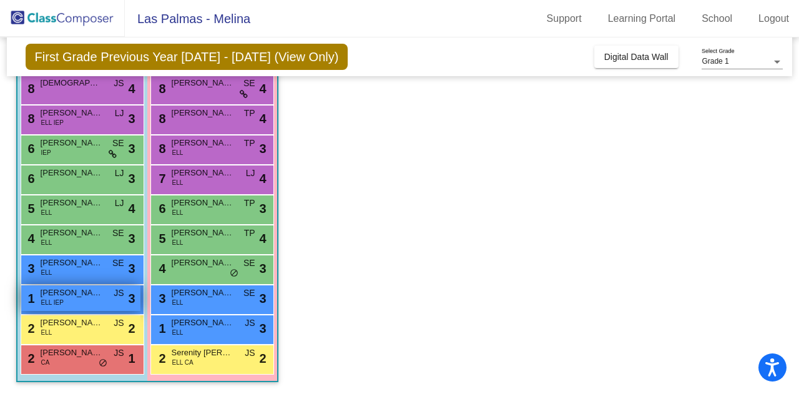
click at [74, 291] on span "Gabriel Romero Luciano" at bounding box center [72, 293] width 62 height 12
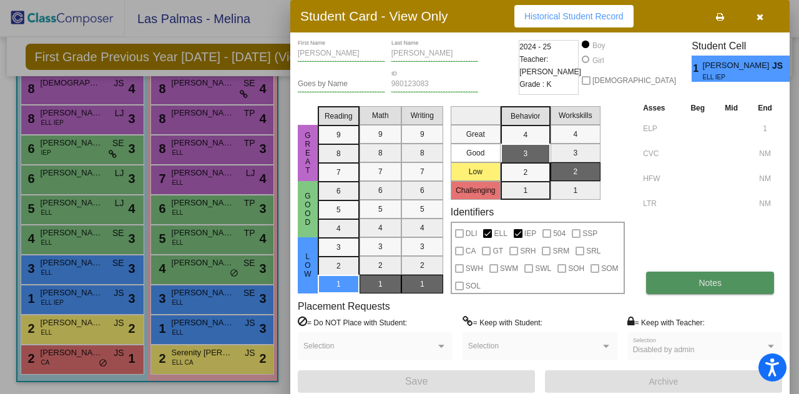
click at [714, 285] on span "Notes" at bounding box center [710, 283] width 23 height 10
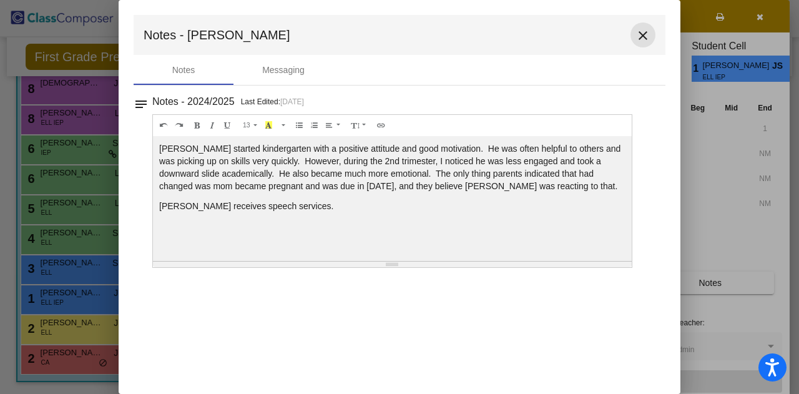
click at [647, 31] on mat-icon "close" at bounding box center [643, 35] width 15 height 15
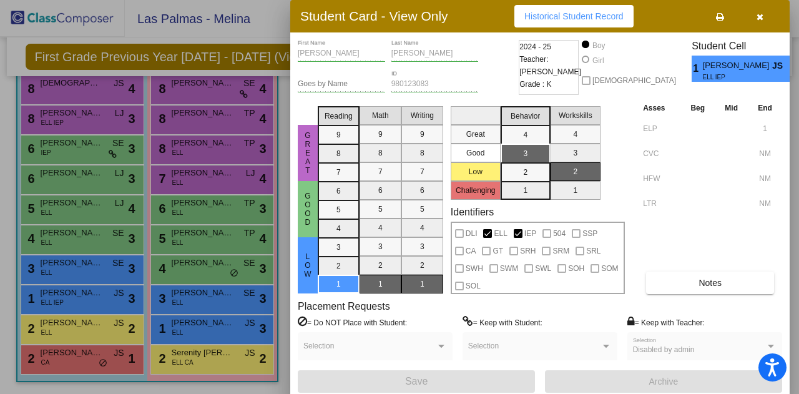
click at [232, 307] on div at bounding box center [399, 197] width 799 height 394
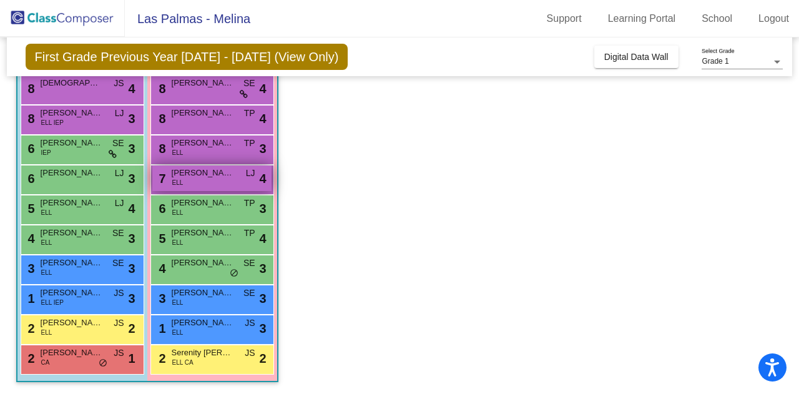
click at [211, 189] on div "7 Nahomi Sanchez Rodriguez ELL LJ lock do_not_disturb_alt 4" at bounding box center [211, 178] width 119 height 26
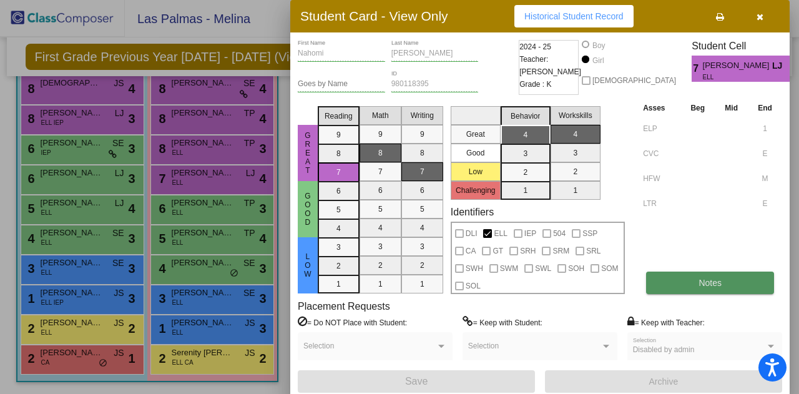
click at [721, 283] on span "Notes" at bounding box center [710, 283] width 23 height 10
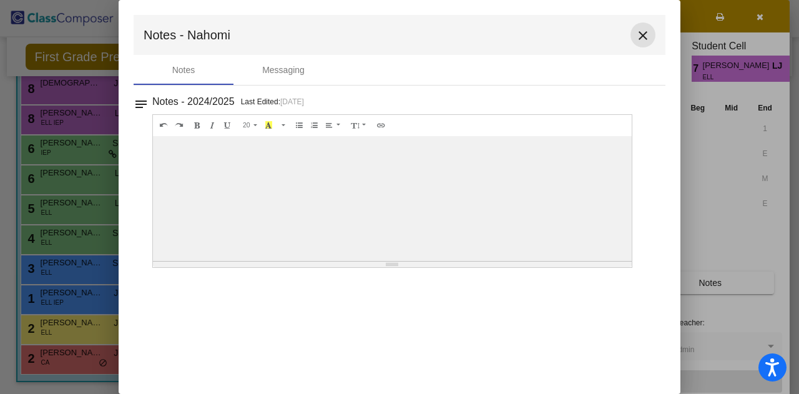
click at [632, 38] on button "close" at bounding box center [643, 34] width 25 height 25
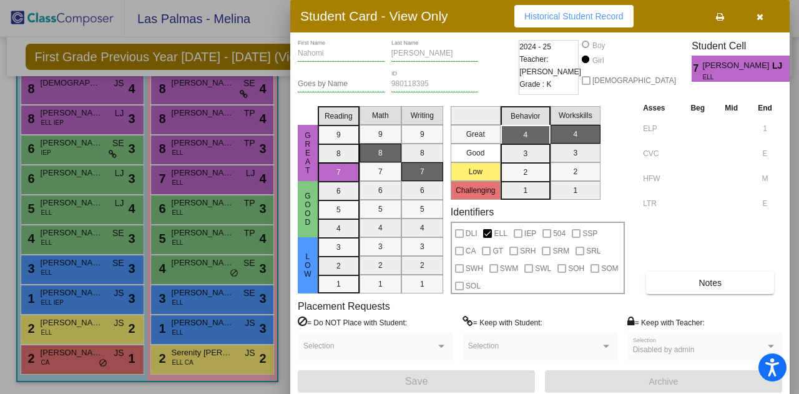
click at [105, 122] on div at bounding box center [399, 197] width 799 height 394
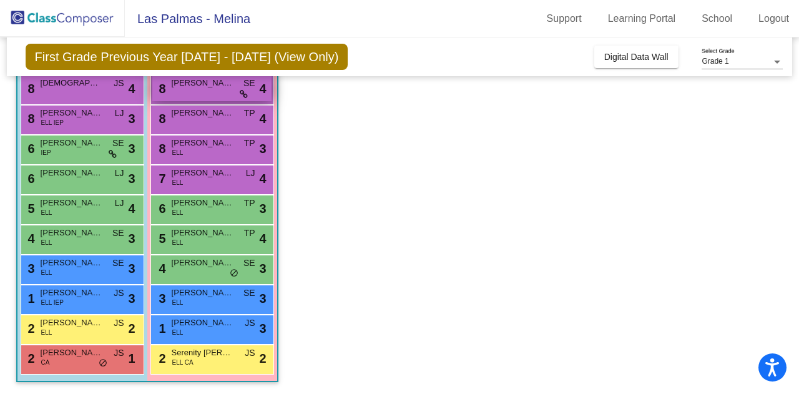
click at [185, 91] on div "8 Adeline Vang SE lock do_not_disturb_alt 4" at bounding box center [211, 89] width 119 height 26
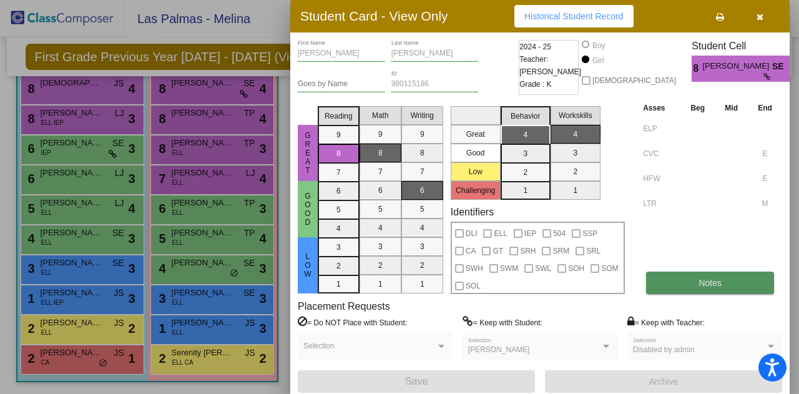
click at [736, 288] on button "Notes" at bounding box center [710, 283] width 128 height 22
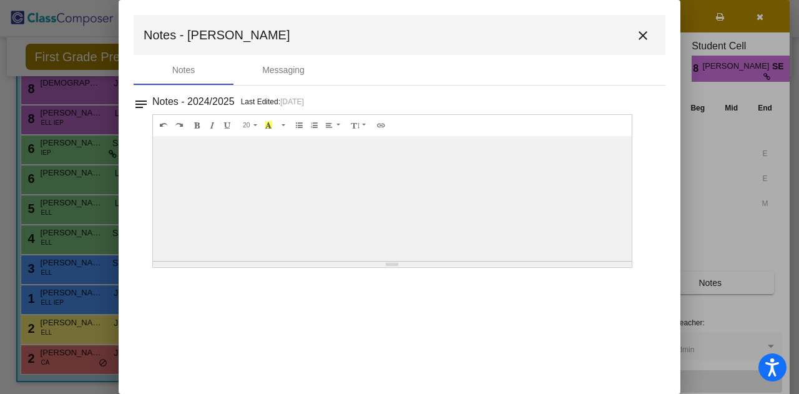
click at [644, 34] on mat-icon "close" at bounding box center [643, 35] width 15 height 15
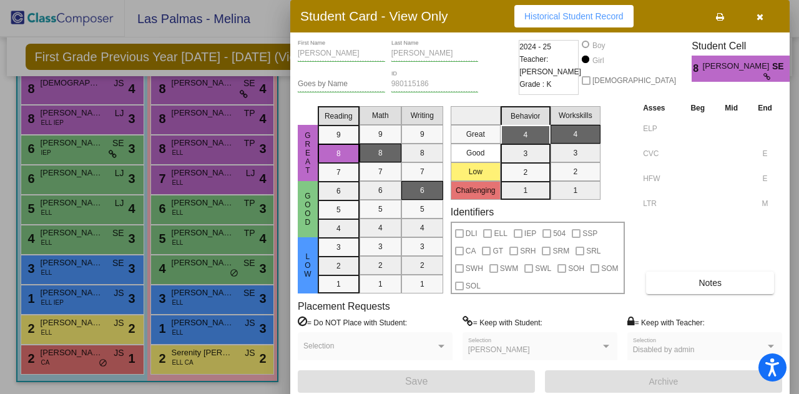
click at [84, 163] on div at bounding box center [399, 197] width 799 height 394
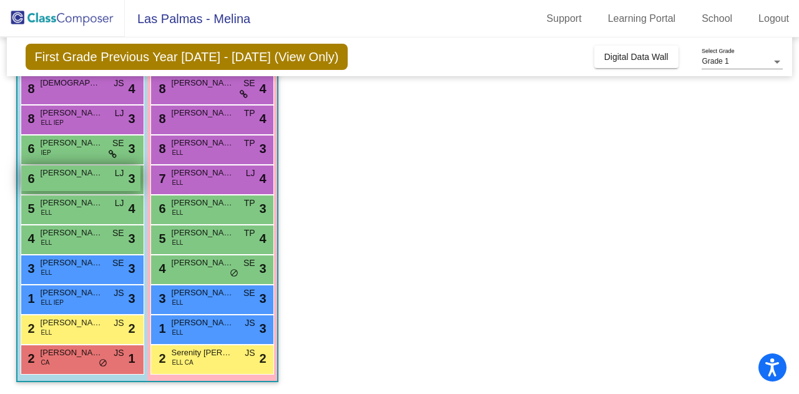
click at [86, 177] on span "Syrus White" at bounding box center [72, 173] width 62 height 12
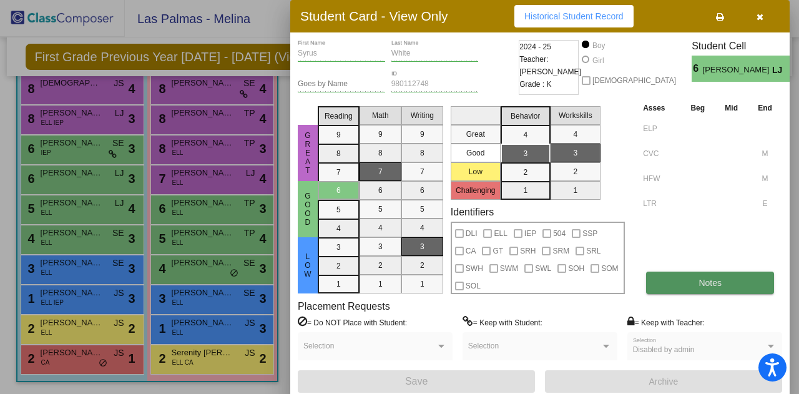
click at [728, 289] on button "Notes" at bounding box center [710, 283] width 128 height 22
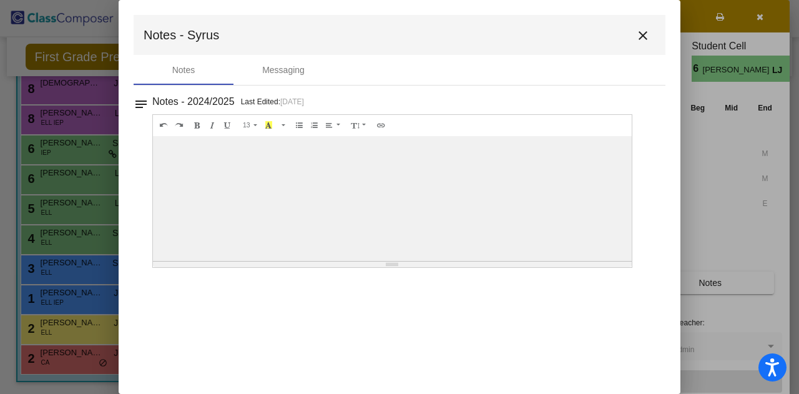
click at [646, 38] on mat-icon "close" at bounding box center [643, 35] width 15 height 15
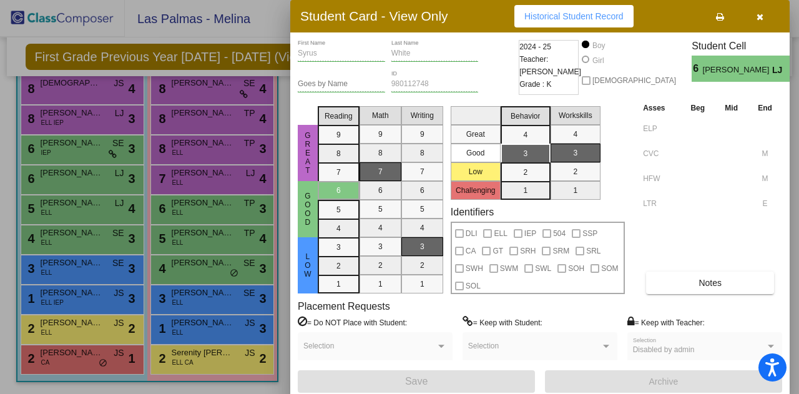
click at [69, 27] on div at bounding box center [399, 197] width 799 height 394
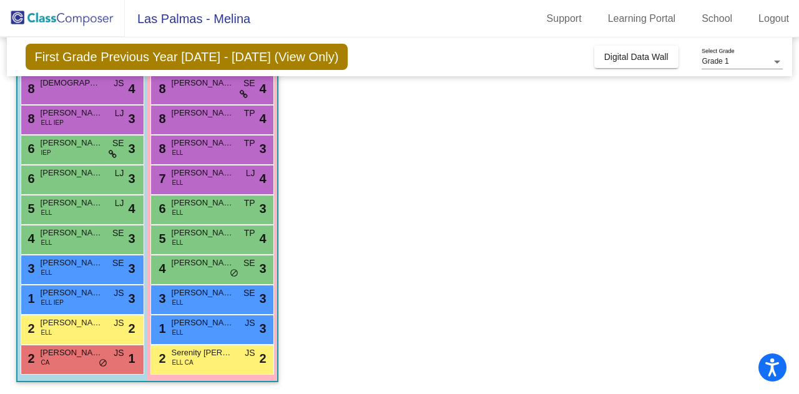
click at [331, 196] on app-classroom "Class 4 - 1st picture_as_pdf Melina Maravilla Add Student First Name Last Name …" at bounding box center [399, 194] width 767 height 401
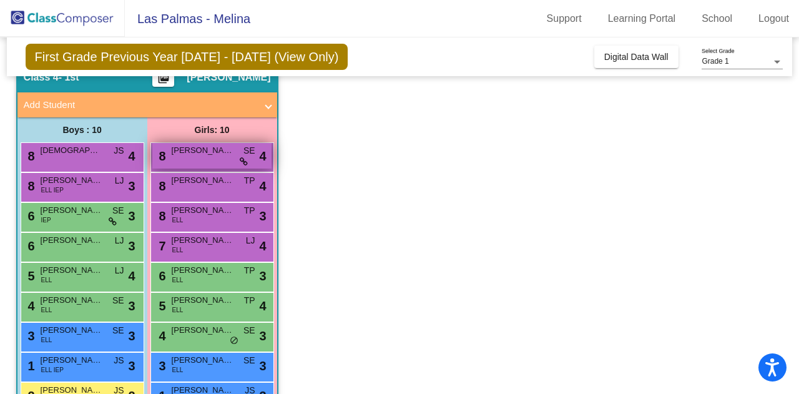
scroll to position [59, 0]
